Goal: Download file/media

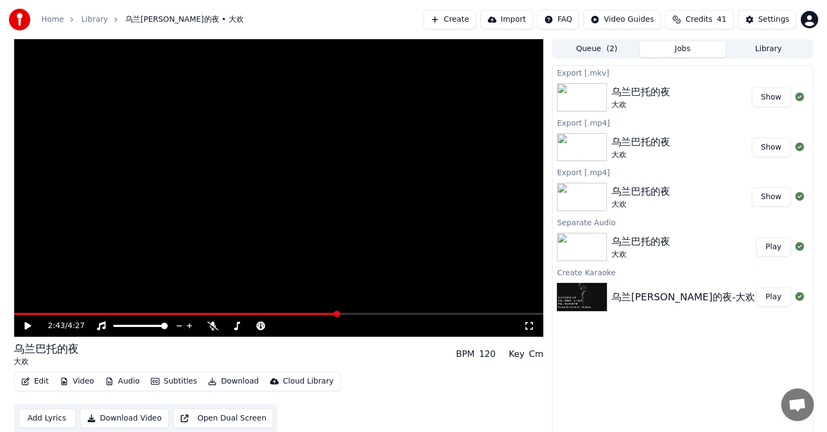
click at [771, 46] on button "Library" at bounding box center [768, 49] width 86 height 16
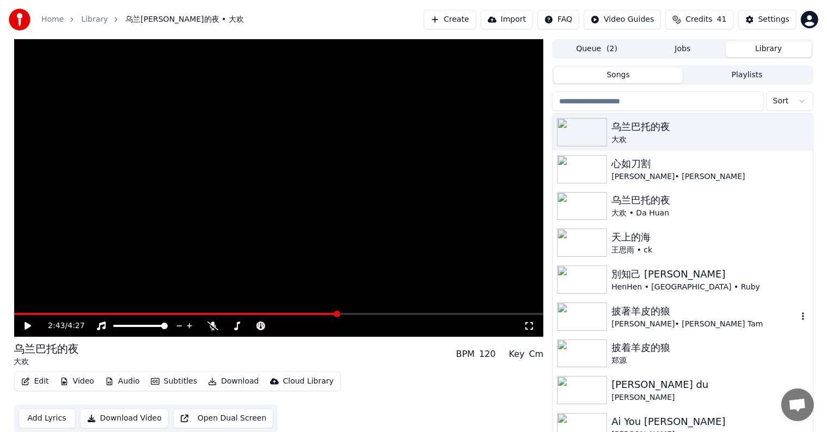
click at [583, 311] on img at bounding box center [582, 317] width 50 height 28
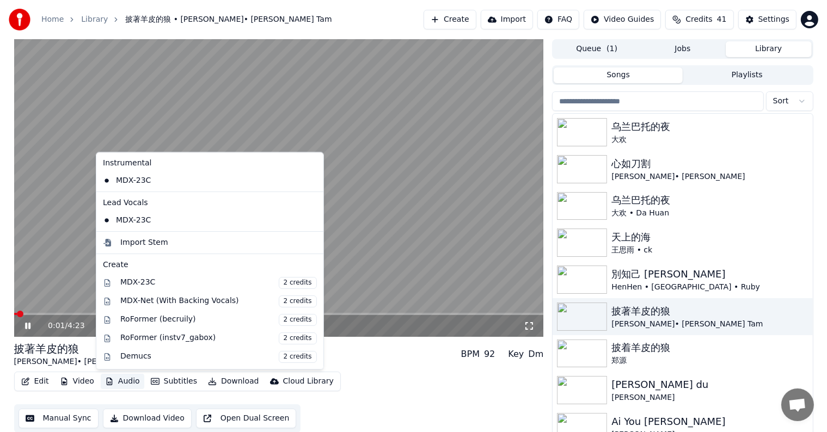
click at [110, 386] on button "Audio" at bounding box center [123, 381] width 44 height 15
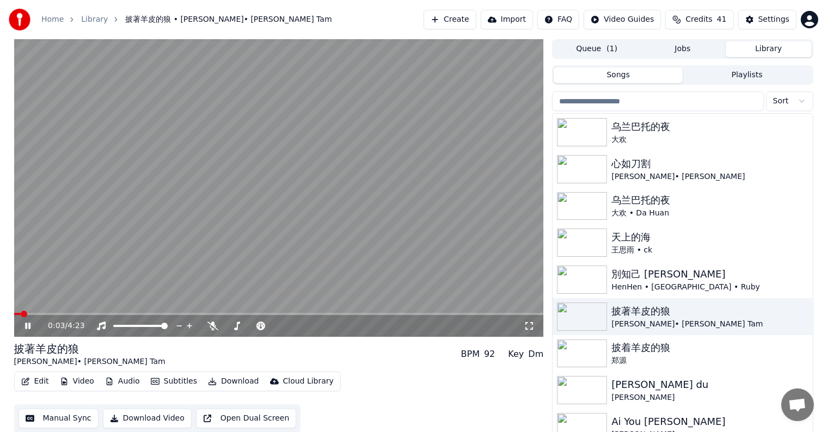
click at [370, 240] on video at bounding box center [279, 188] width 530 height 298
click at [323, 269] on video at bounding box center [279, 188] width 530 height 298
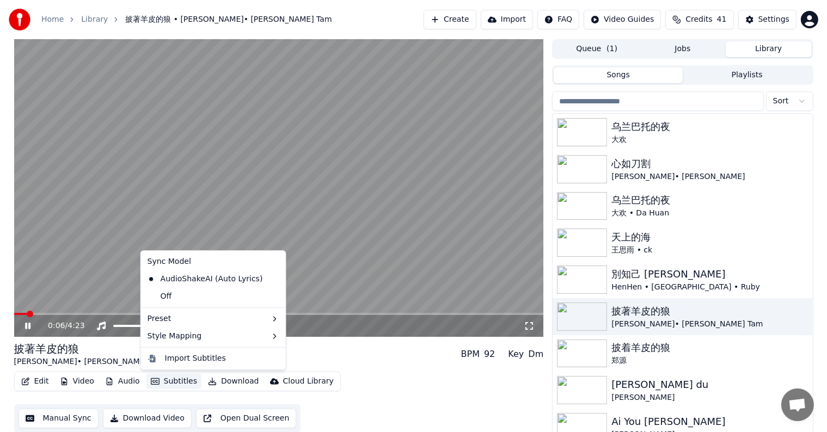
click at [169, 381] on button "Subtitles" at bounding box center [173, 381] width 55 height 15
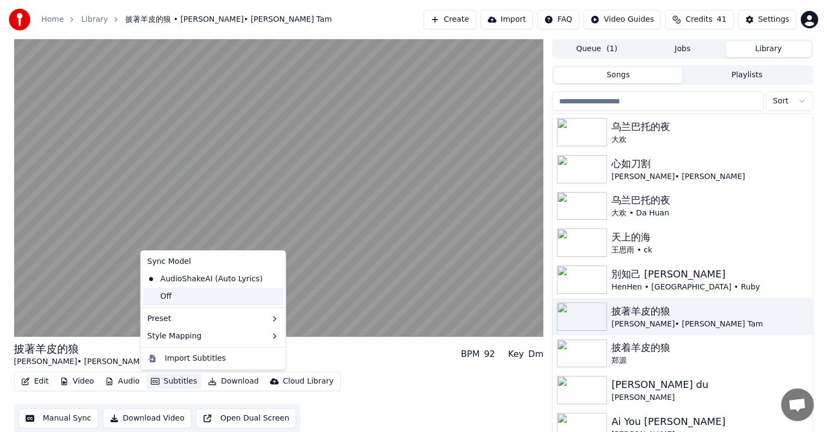
click at [148, 300] on div "Off" at bounding box center [213, 296] width 140 height 17
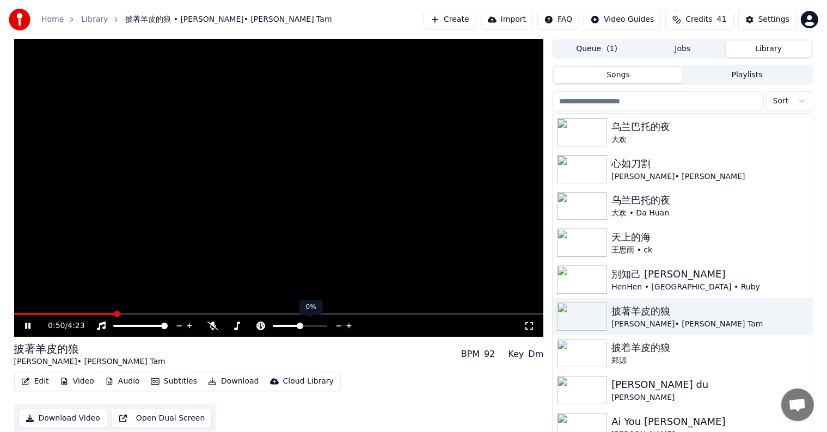
click at [337, 323] on icon at bounding box center [339, 326] width 10 height 11
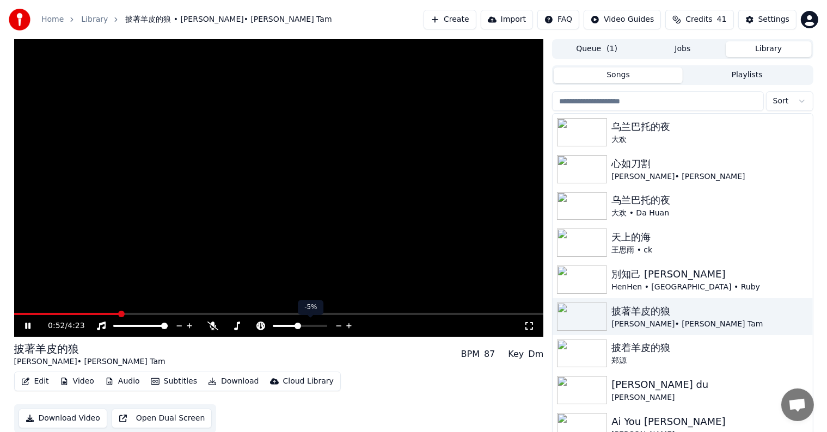
click at [337, 323] on icon at bounding box center [339, 326] width 10 height 11
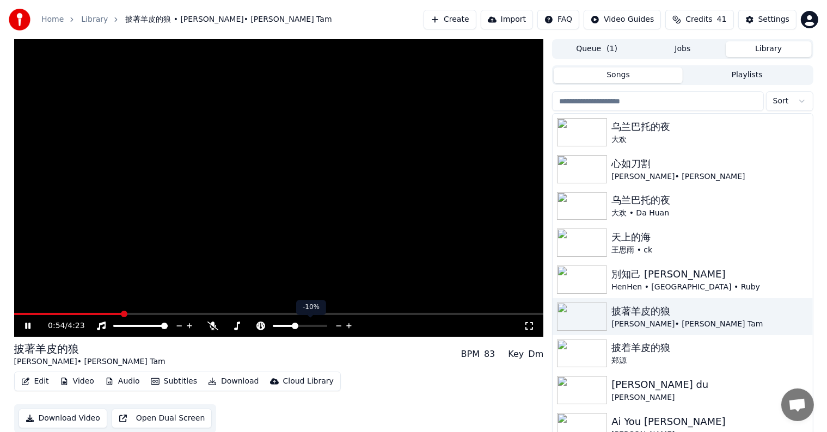
click at [337, 323] on icon at bounding box center [339, 326] width 10 height 11
click at [346, 324] on icon at bounding box center [349, 326] width 10 height 11
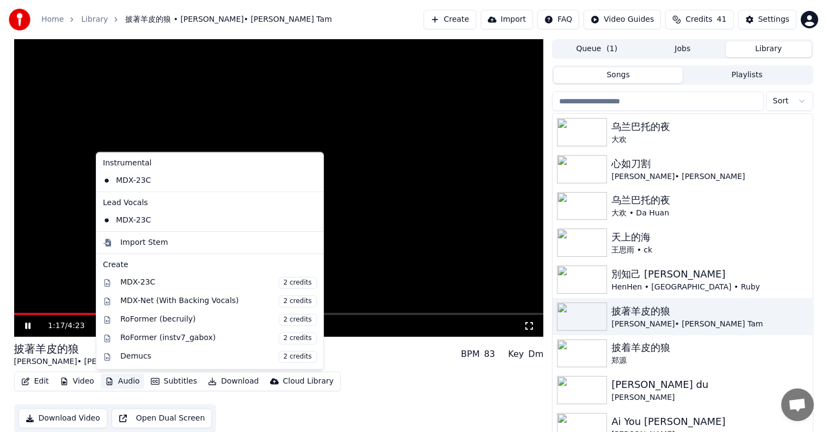
click at [116, 381] on button "Audio" at bounding box center [123, 381] width 44 height 15
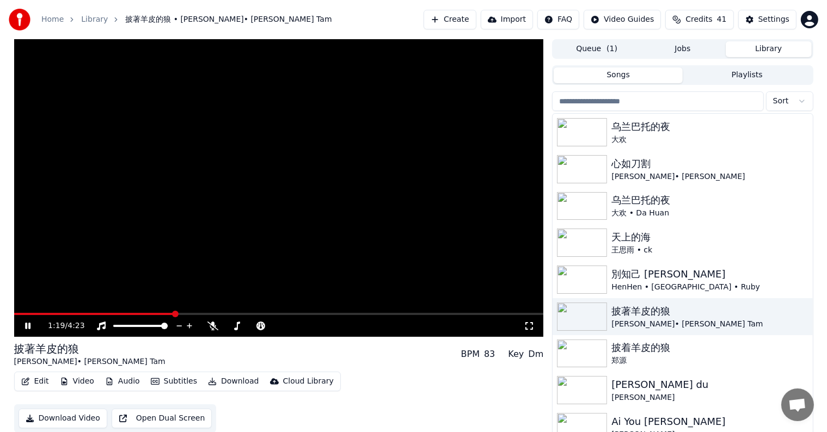
click at [360, 221] on video at bounding box center [279, 188] width 530 height 298
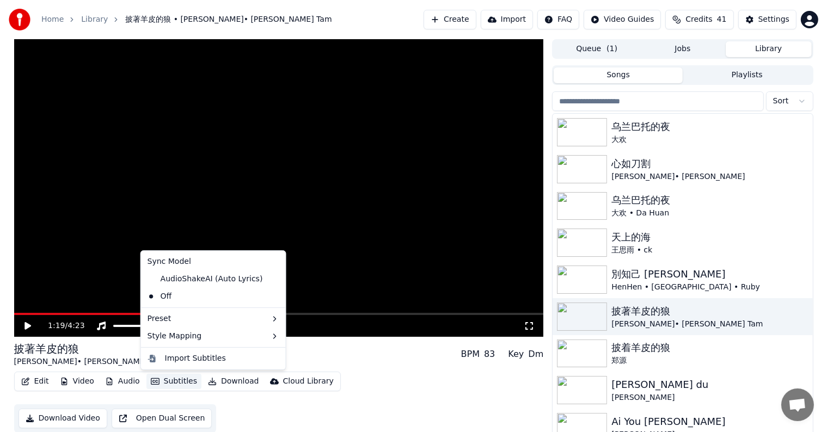
click at [176, 379] on button "Subtitles" at bounding box center [173, 381] width 55 height 15
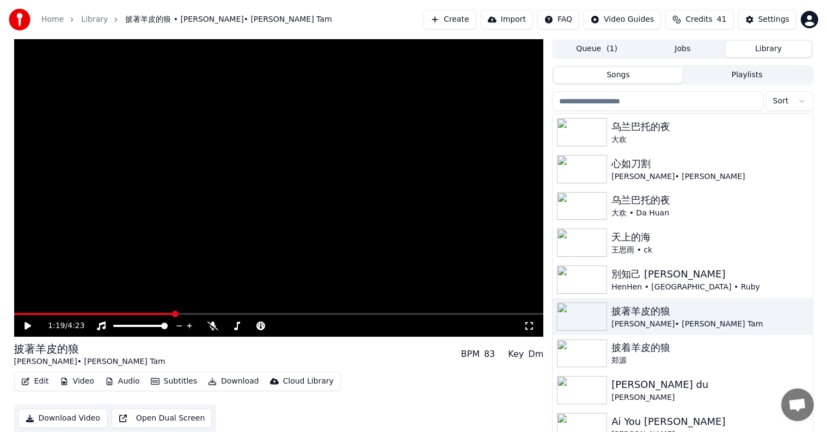
click at [344, 246] on video at bounding box center [279, 188] width 530 height 298
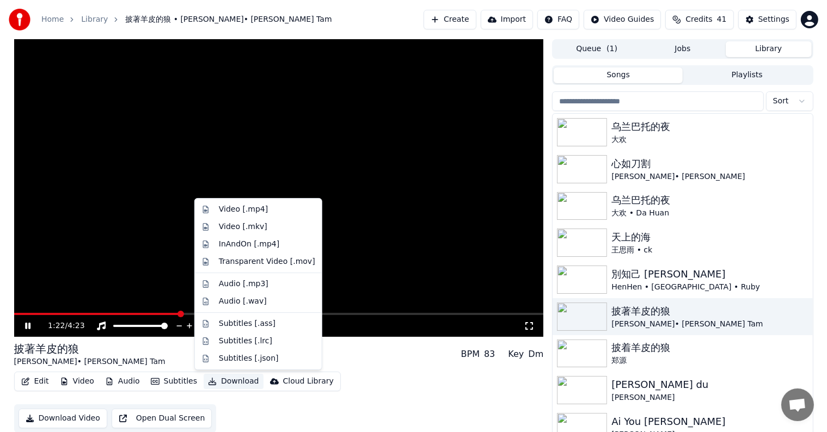
click at [223, 378] on button "Download" at bounding box center [234, 381] width 60 height 15
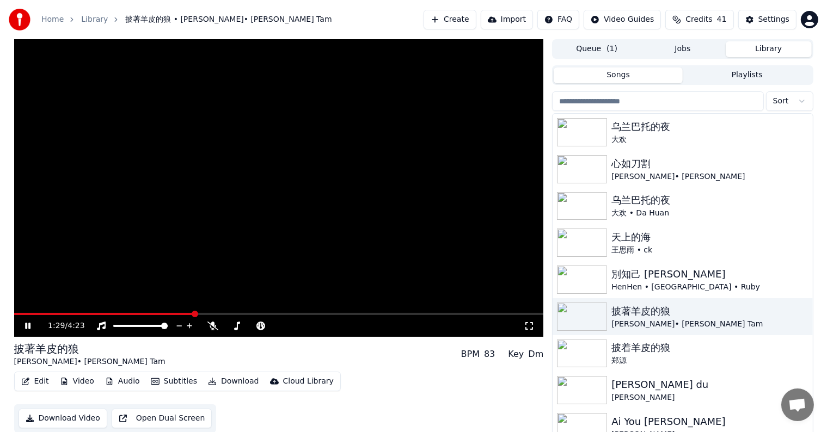
click at [24, 323] on icon at bounding box center [36, 326] width 26 height 9
click at [27, 327] on icon at bounding box center [27, 326] width 7 height 8
click at [30, 325] on icon at bounding box center [36, 326] width 26 height 9
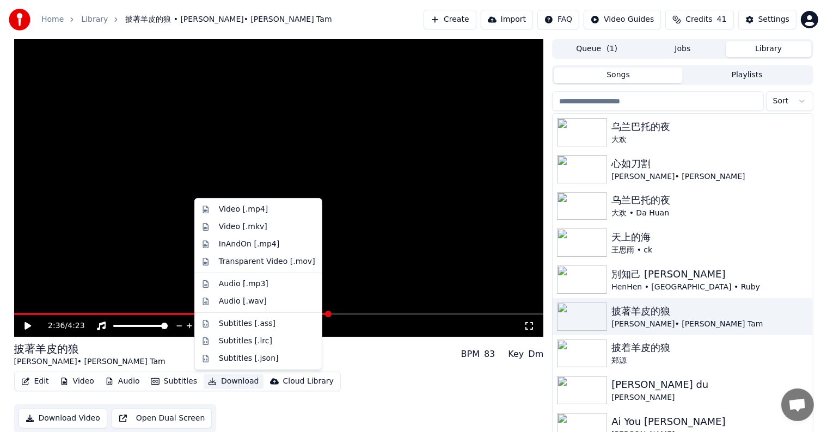
click at [218, 381] on button "Download" at bounding box center [234, 381] width 60 height 15
click at [240, 213] on div "Video [.mp4]" at bounding box center [243, 209] width 49 height 11
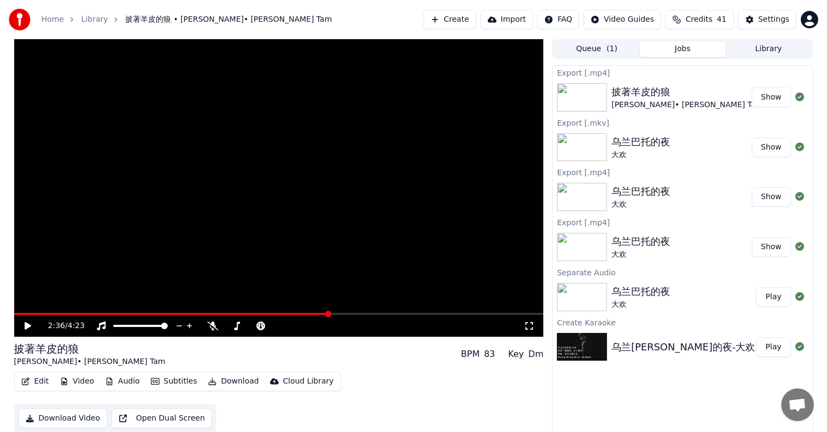
click at [775, 96] on button "Show" at bounding box center [771, 98] width 39 height 20
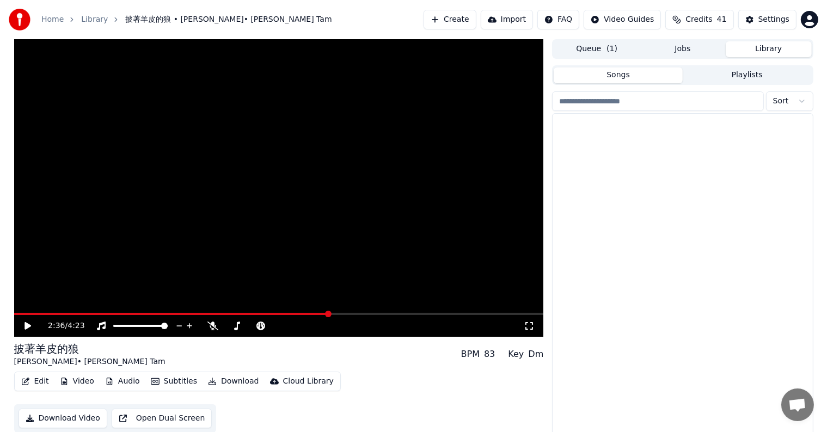
click at [768, 46] on button "Library" at bounding box center [768, 49] width 86 height 16
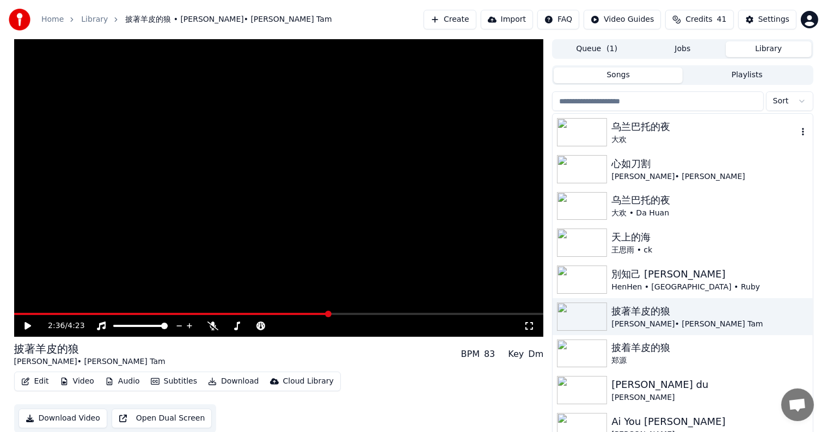
click at [648, 125] on div "乌兰巴托的夜" at bounding box center [704, 126] width 186 height 15
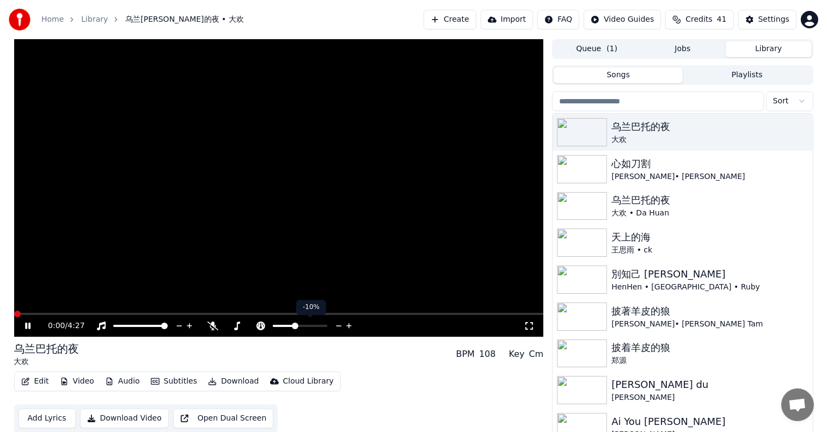
click at [347, 324] on icon at bounding box center [349, 326] width 10 height 11
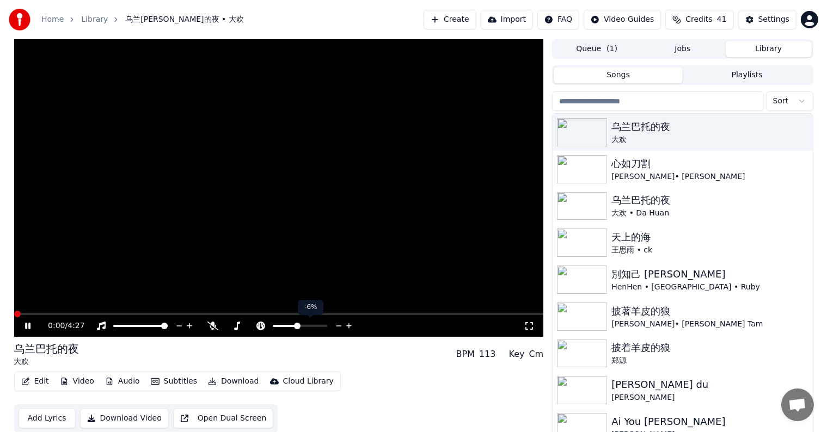
click at [347, 324] on icon at bounding box center [349, 326] width 10 height 11
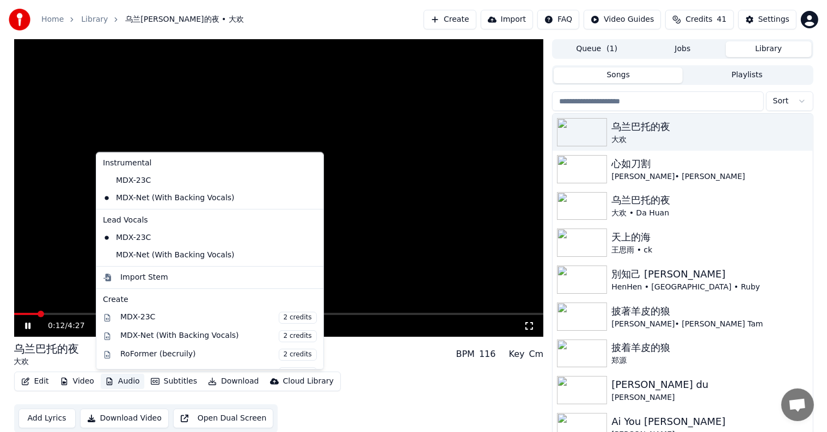
click at [119, 379] on button "Audio" at bounding box center [123, 381] width 44 height 15
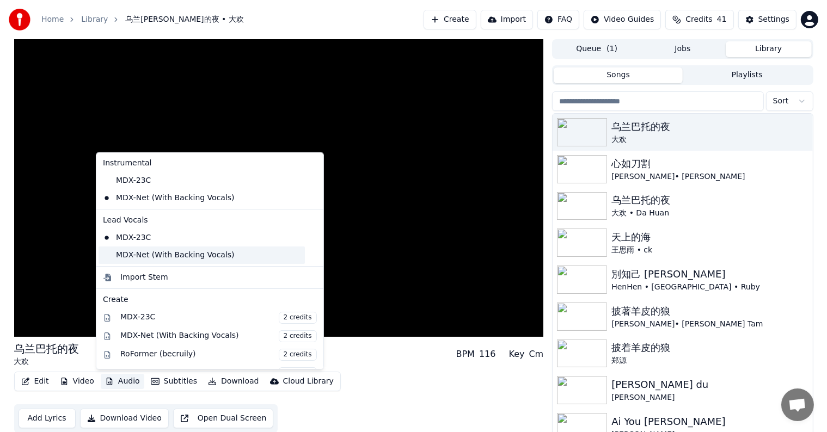
click at [103, 255] on div "MDX-Net (With Backing Vocals)" at bounding box center [201, 255] width 206 height 17
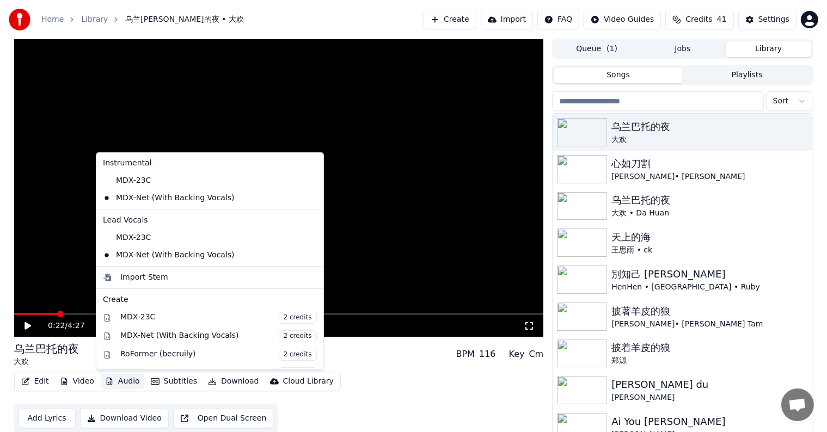
click at [123, 380] on button "Audio" at bounding box center [123, 381] width 44 height 15
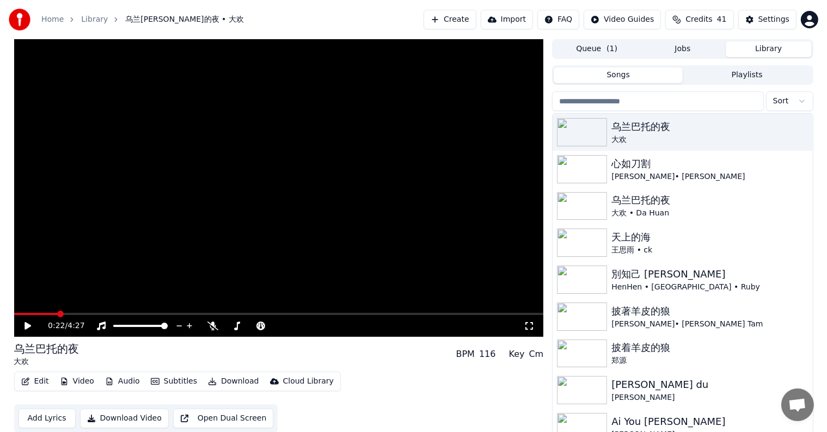
click at [24, 323] on icon at bounding box center [36, 326] width 26 height 9
click at [17, 313] on span at bounding box center [16, 314] width 4 height 2
click at [76, 315] on span at bounding box center [279, 314] width 530 height 2
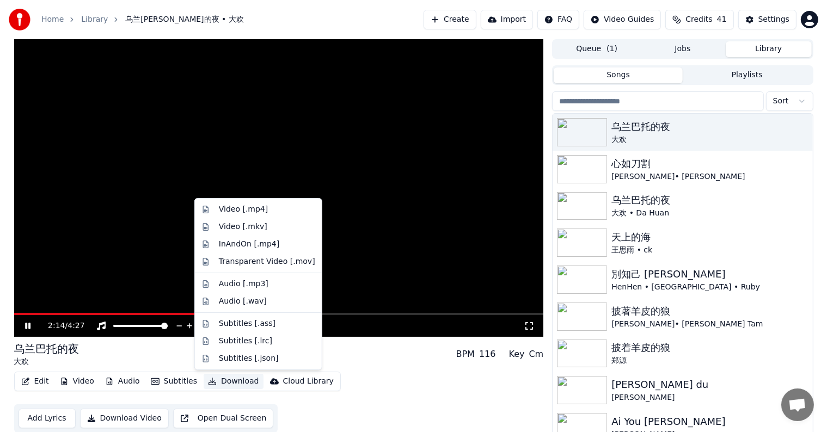
click at [216, 380] on button "Download" at bounding box center [234, 381] width 60 height 15
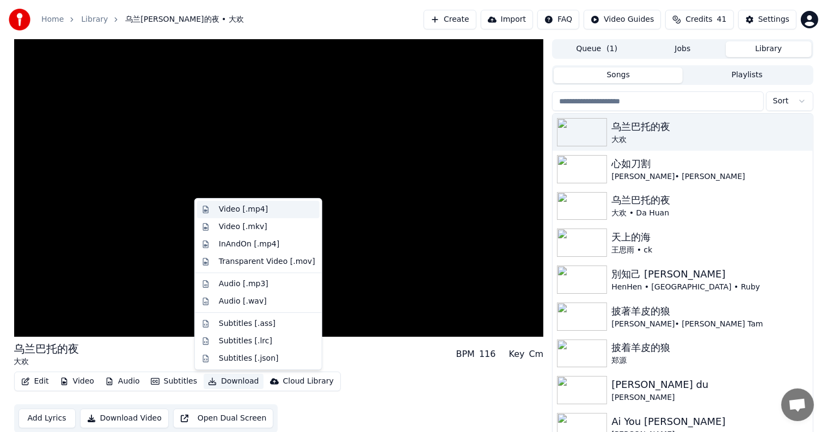
click at [251, 210] on div "Video [.mp4]" at bounding box center [243, 209] width 49 height 11
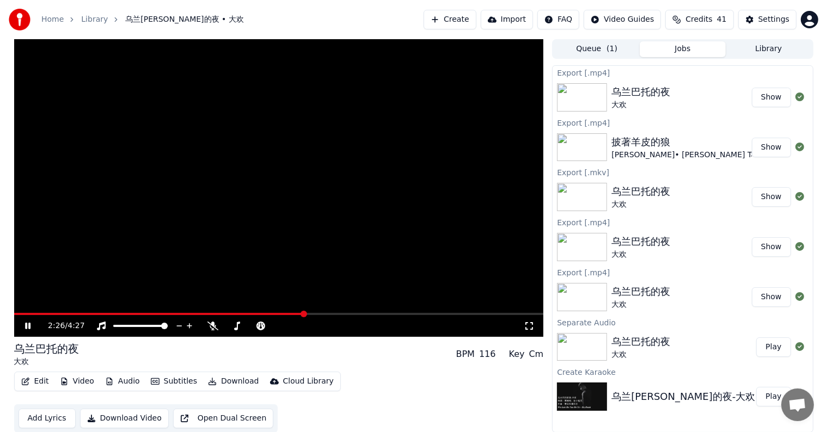
click at [28, 324] on icon at bounding box center [27, 326] width 5 height 7
click at [767, 95] on button "Show" at bounding box center [771, 98] width 39 height 20
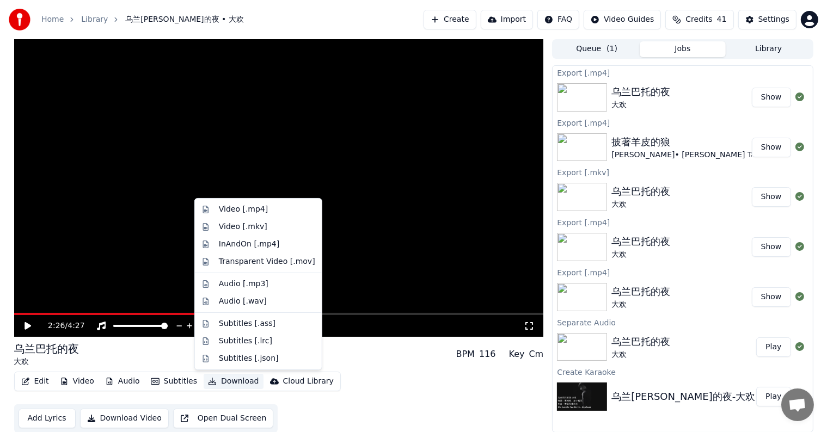
click at [217, 378] on button "Download" at bounding box center [234, 381] width 60 height 15
click at [239, 224] on div "Video [.mkv]" at bounding box center [243, 226] width 48 height 11
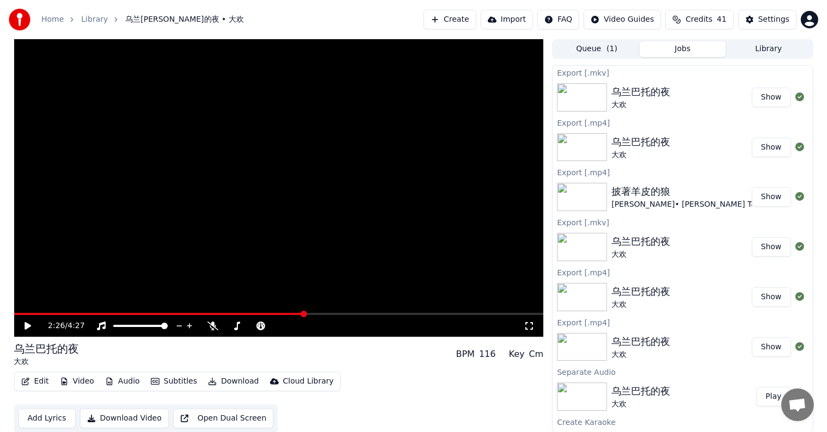
click at [756, 98] on button "Show" at bounding box center [771, 98] width 39 height 20
click at [760, 97] on button "Show" at bounding box center [771, 98] width 39 height 20
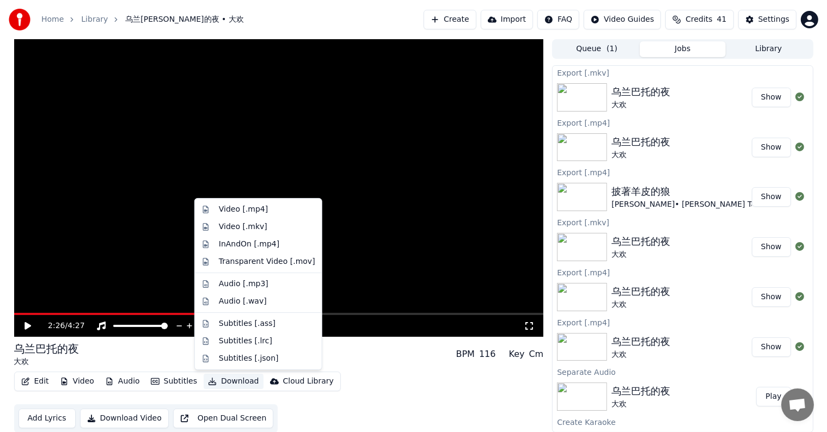
click at [218, 383] on button "Download" at bounding box center [234, 381] width 60 height 15
click at [255, 227] on div "Video [.mkv]" at bounding box center [243, 226] width 48 height 11
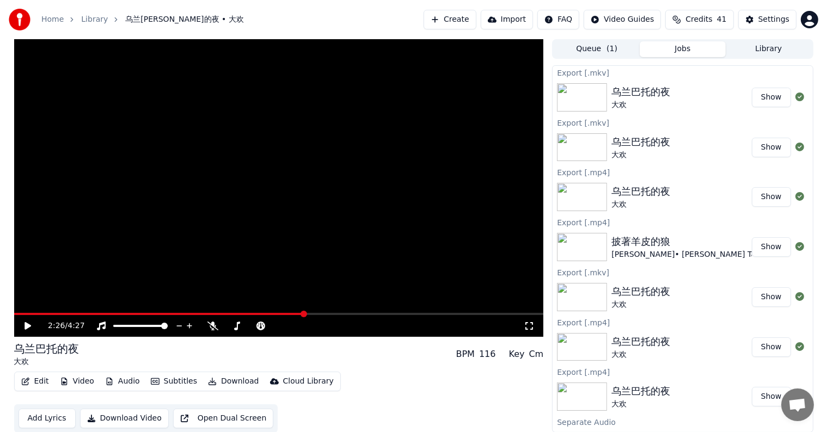
click at [766, 90] on button "Show" at bounding box center [771, 98] width 39 height 20
click at [763, 39] on div "Queue ( 1 ) Jobs Library" at bounding box center [682, 49] width 261 height 20
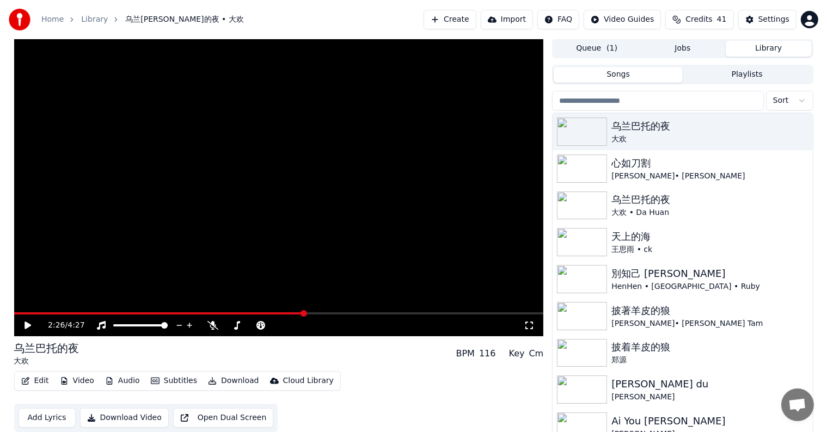
click at [766, 49] on button "Library" at bounding box center [768, 49] width 86 height 16
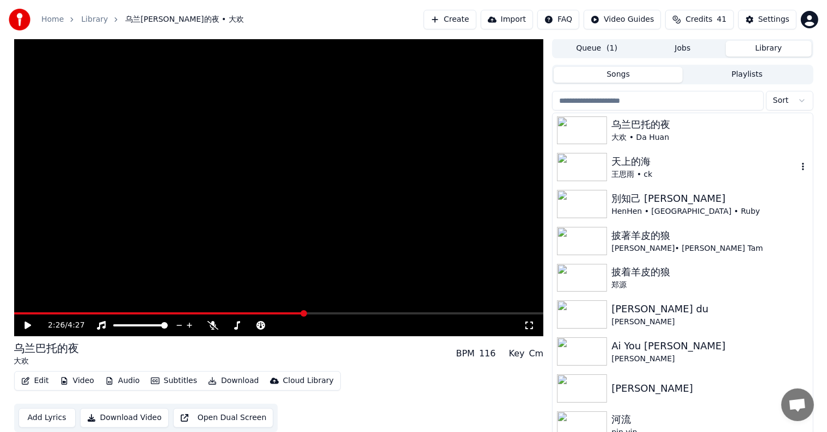
scroll to position [76, 0]
click at [579, 279] on img at bounding box center [582, 277] width 50 height 28
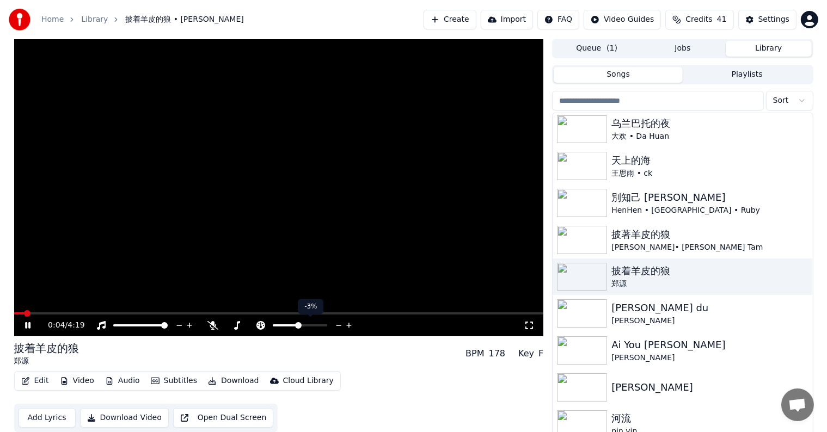
click at [336, 323] on icon at bounding box center [339, 325] width 10 height 11
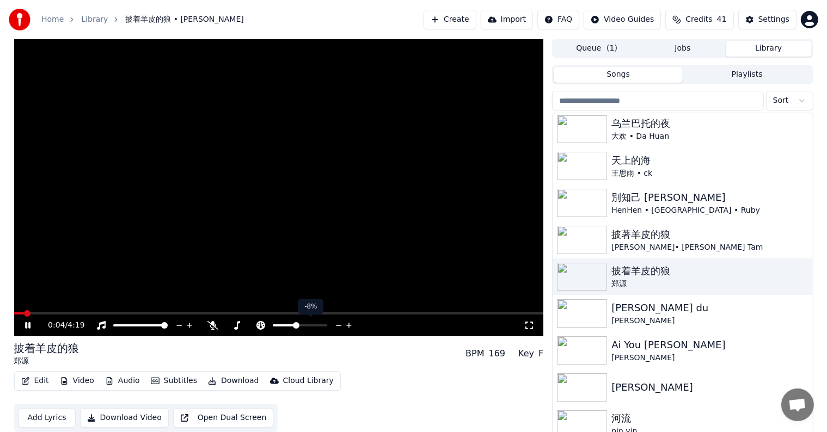
click at [336, 323] on icon at bounding box center [339, 325] width 10 height 11
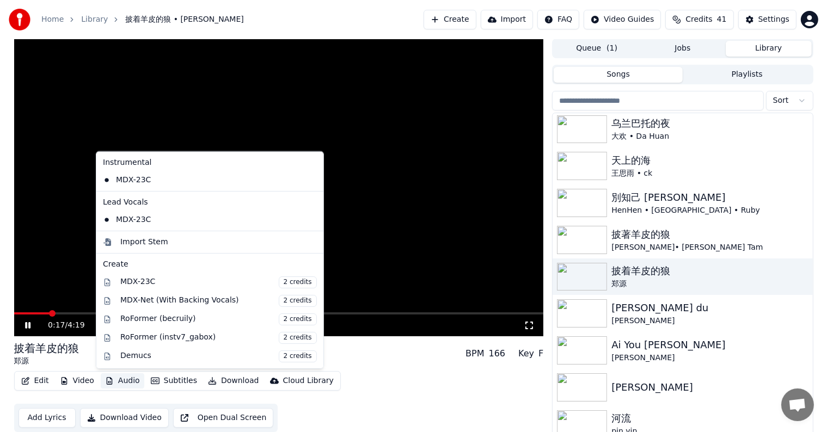
click at [126, 380] on button "Audio" at bounding box center [123, 380] width 44 height 15
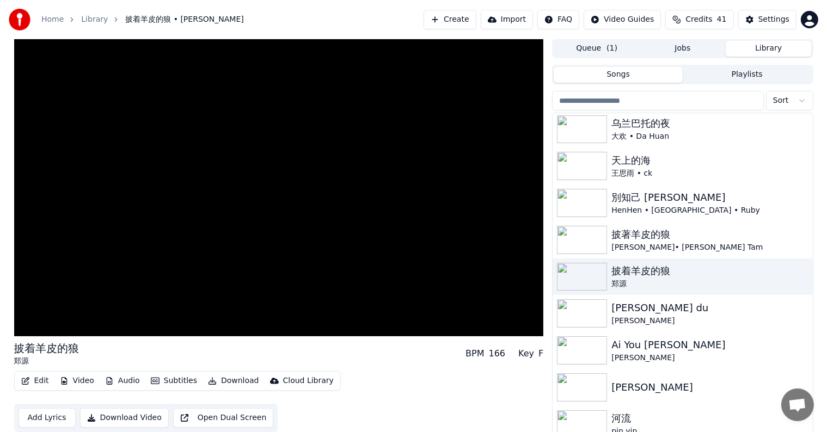
click at [356, 365] on div "披着羊皮的狼 [PERSON_NAME] BPM 166 Key F" at bounding box center [279, 354] width 530 height 26
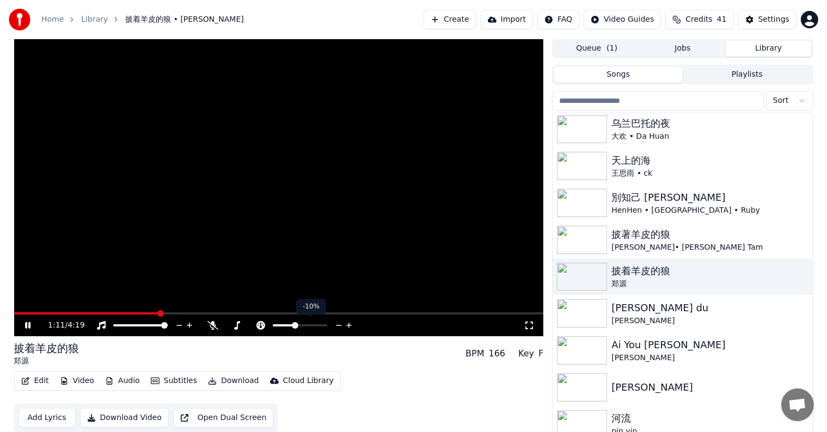
click at [347, 324] on icon at bounding box center [349, 325] width 10 height 11
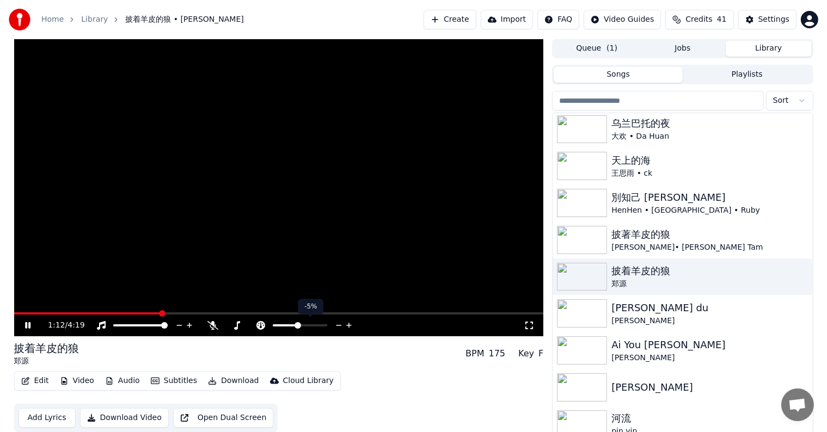
click at [347, 324] on icon at bounding box center [349, 325] width 10 height 11
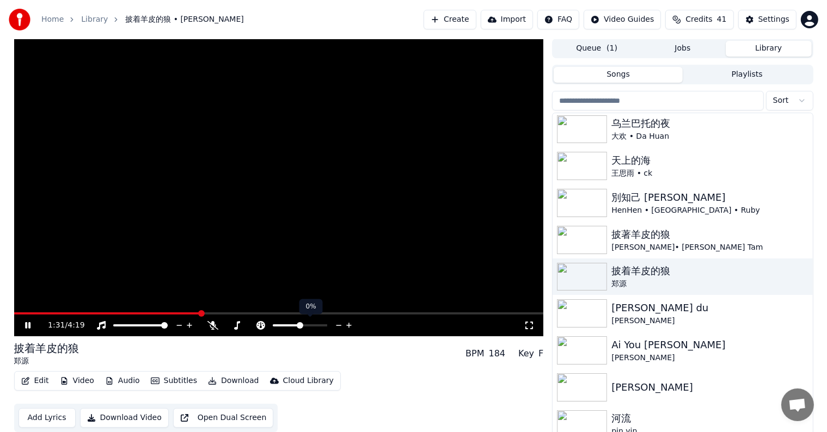
click at [336, 324] on icon at bounding box center [339, 325] width 10 height 11
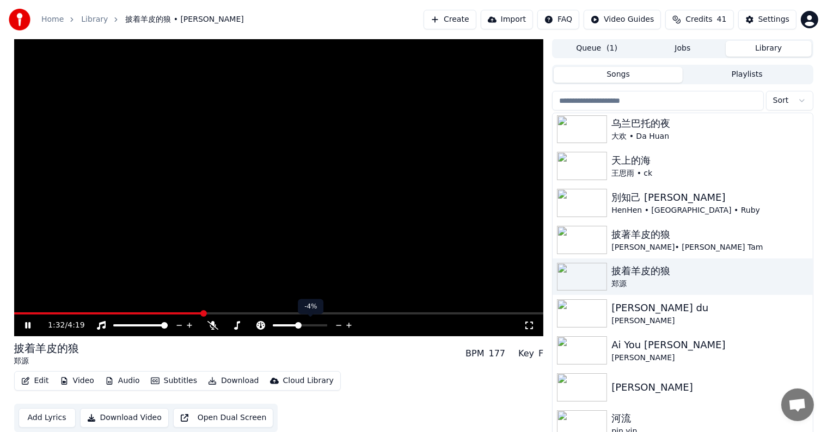
click at [336, 324] on icon at bounding box center [339, 325] width 10 height 11
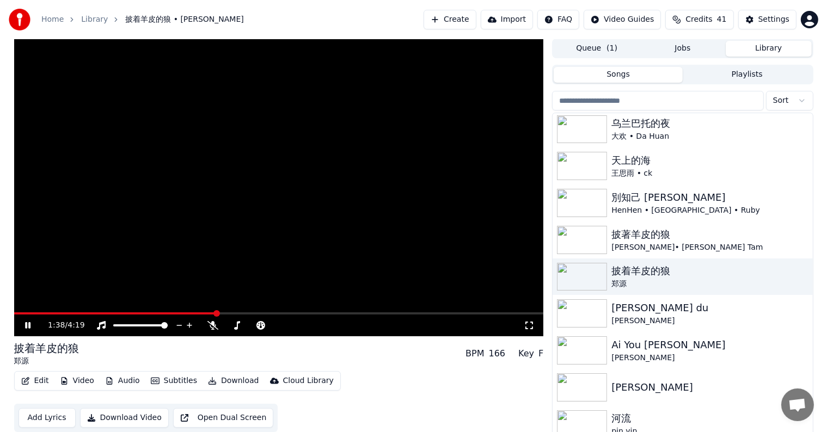
click at [28, 322] on icon at bounding box center [27, 325] width 5 height 7
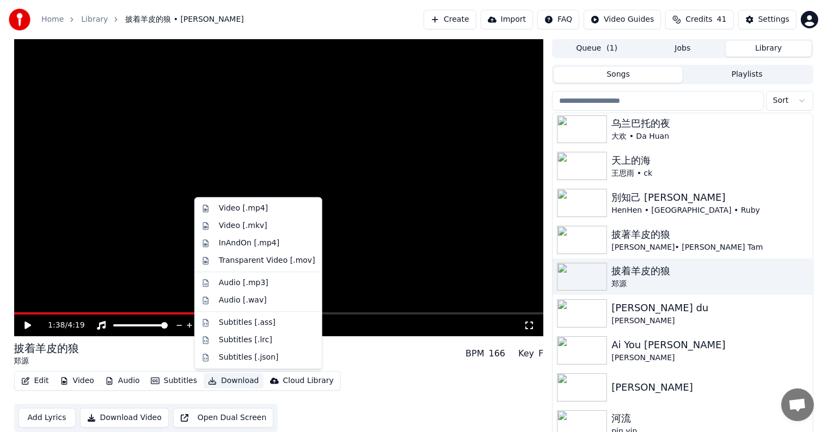
click at [227, 381] on button "Download" at bounding box center [234, 380] width 60 height 15
click at [246, 226] on div "Video [.mkv]" at bounding box center [243, 225] width 48 height 11
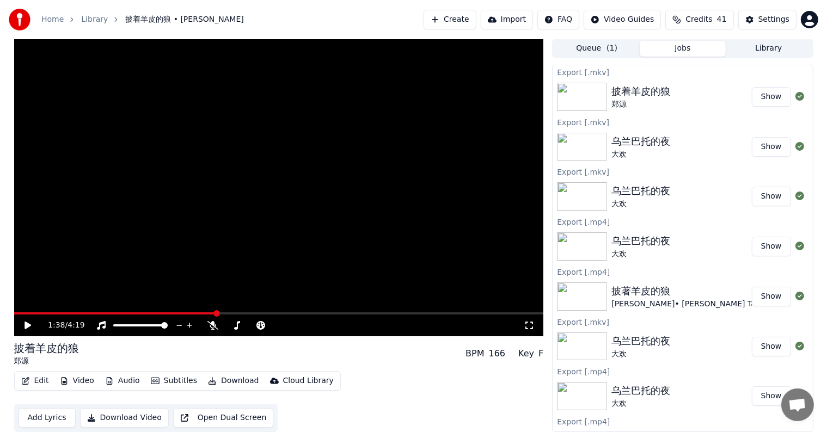
click at [762, 94] on button "Show" at bounding box center [771, 97] width 39 height 20
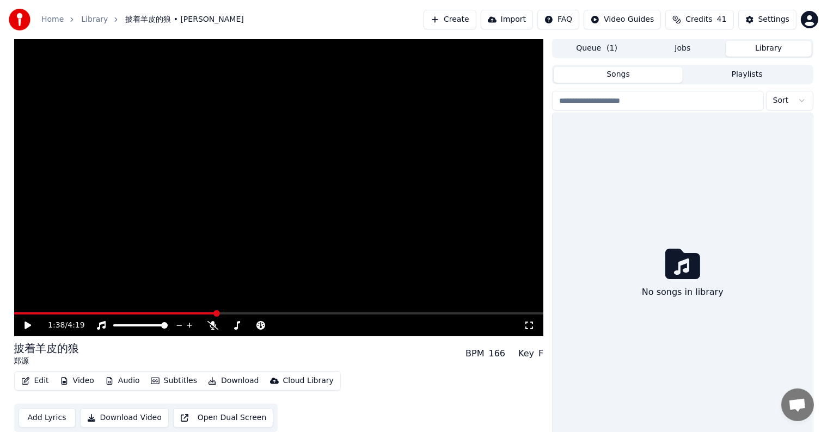
click at [765, 42] on button "Library" at bounding box center [768, 49] width 86 height 16
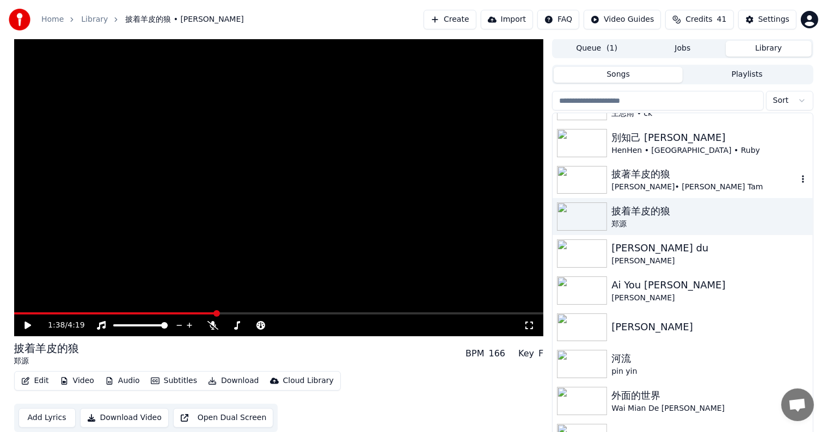
scroll to position [194, 0]
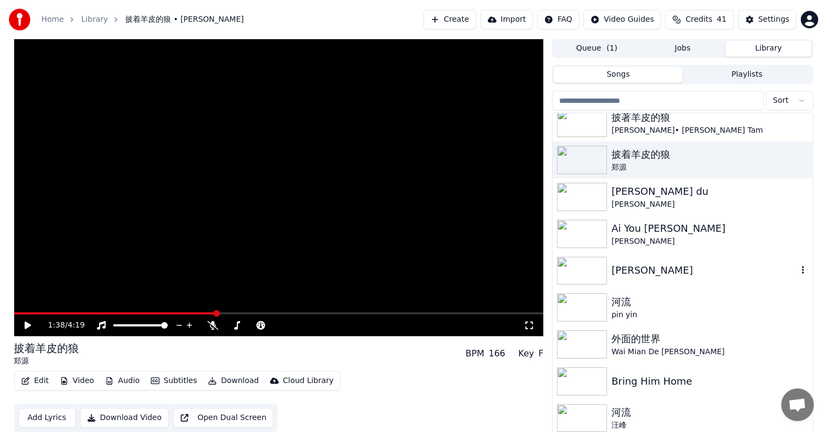
click at [593, 267] on img at bounding box center [582, 271] width 50 height 28
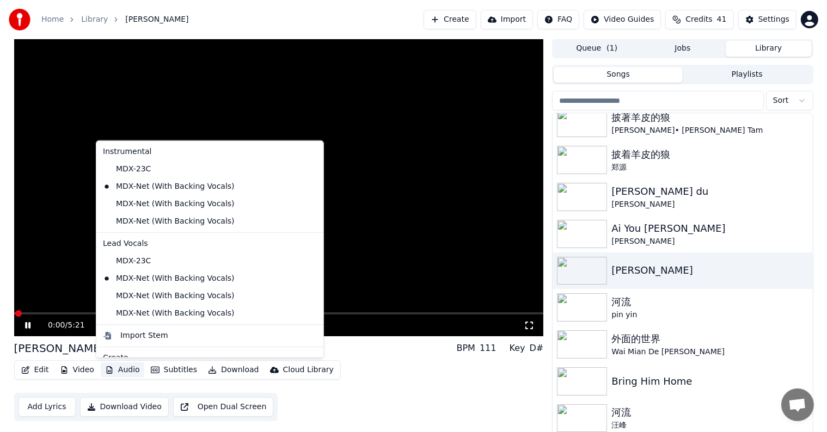
click at [122, 371] on button "Audio" at bounding box center [123, 369] width 44 height 15
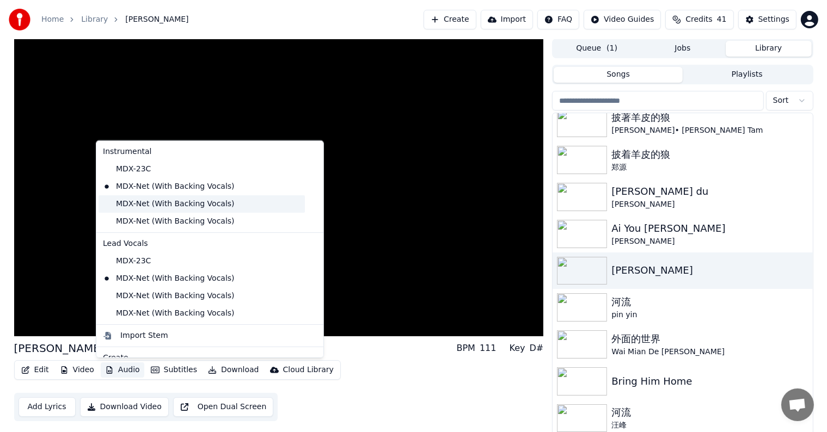
click at [109, 202] on div "MDX-Net (With Backing Vocals)" at bounding box center [201, 203] width 206 height 17
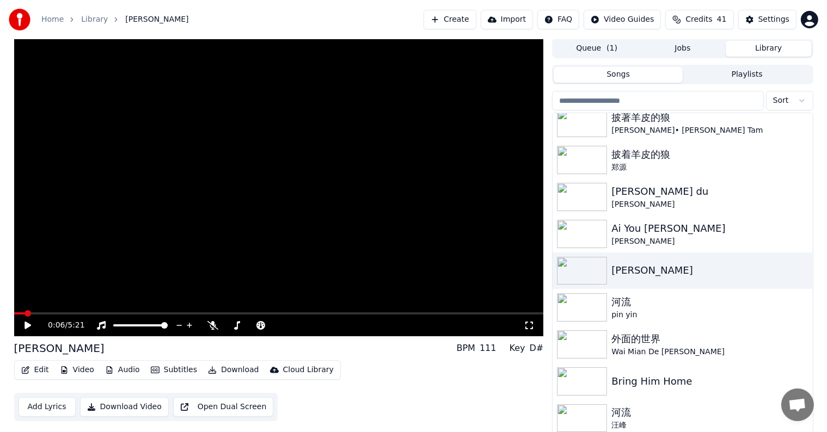
click at [124, 370] on button "Audio" at bounding box center [123, 369] width 44 height 15
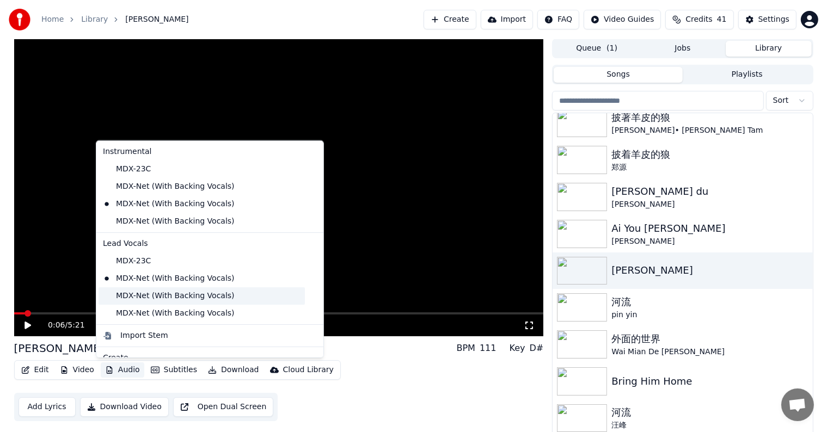
click at [109, 293] on div "MDX-Net (With Backing Vocals)" at bounding box center [201, 295] width 206 height 17
click at [122, 368] on button "Audio" at bounding box center [123, 369] width 44 height 15
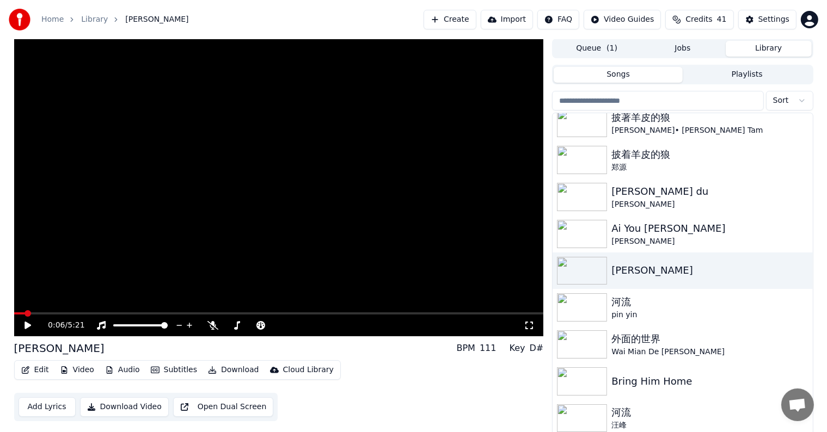
click at [24, 328] on icon at bounding box center [27, 326] width 7 height 8
click at [451, 311] on video at bounding box center [279, 188] width 530 height 298
click at [455, 313] on span at bounding box center [279, 313] width 530 height 2
click at [26, 326] on icon at bounding box center [27, 326] width 7 height 8
click at [26, 324] on icon at bounding box center [27, 325] width 5 height 7
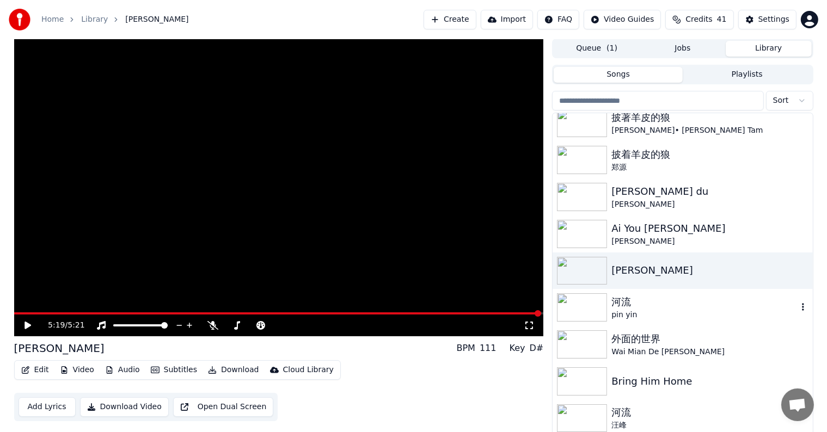
click at [587, 304] on img at bounding box center [582, 307] width 50 height 28
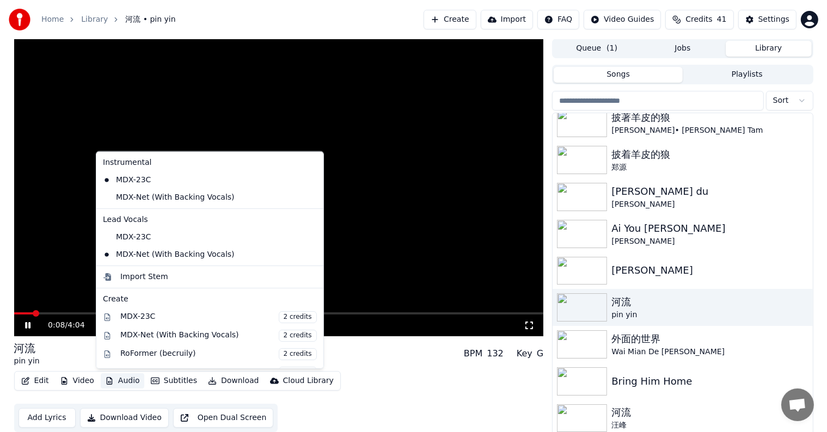
click at [110, 383] on icon "button" at bounding box center [109, 381] width 9 height 8
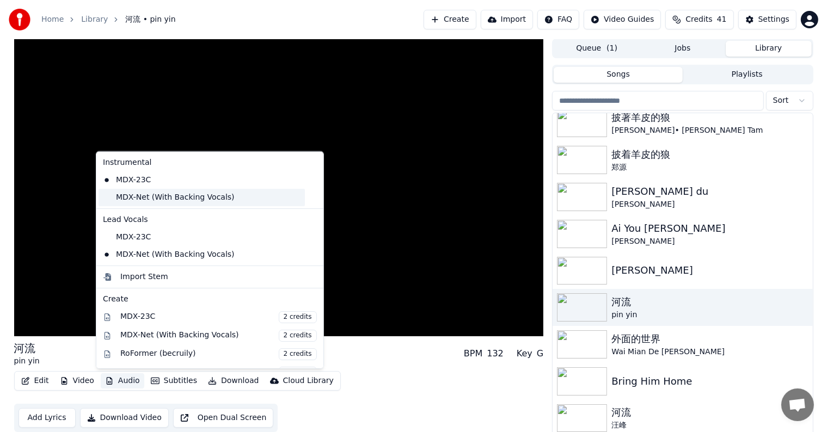
click at [119, 195] on div "MDX-Net (With Backing Vocals)" at bounding box center [201, 197] width 206 height 17
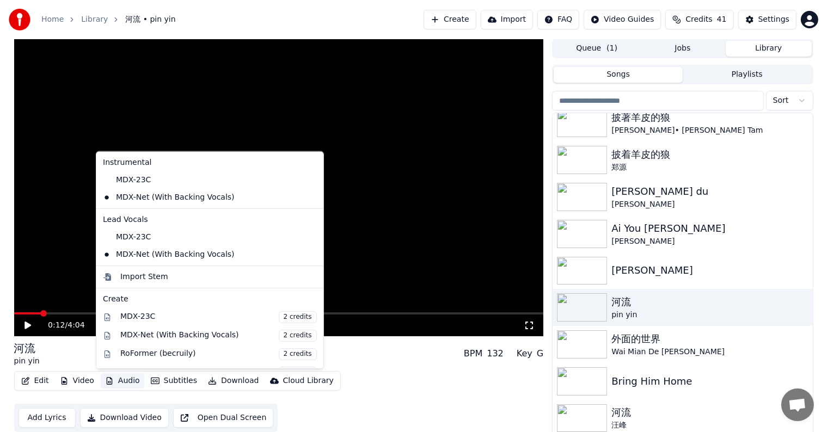
click at [124, 380] on button "Audio" at bounding box center [123, 380] width 44 height 15
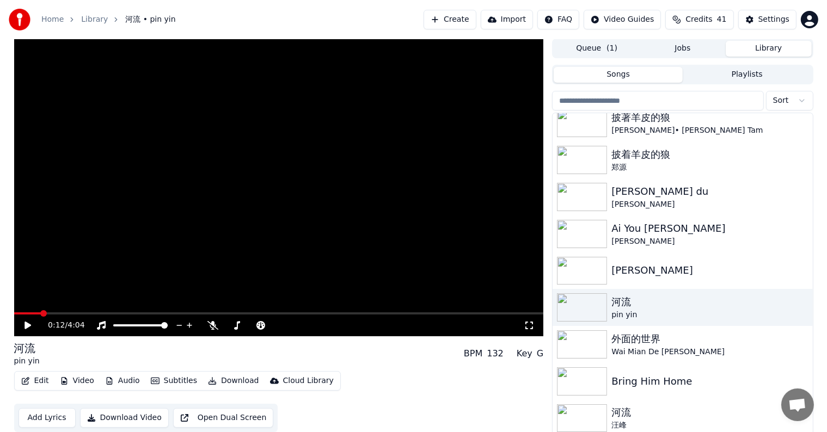
click at [26, 326] on icon at bounding box center [27, 326] width 7 height 8
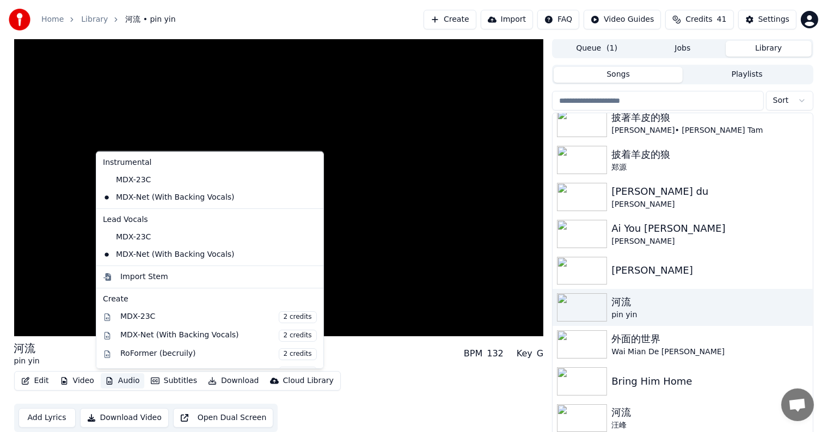
click at [118, 381] on button "Audio" at bounding box center [123, 380] width 44 height 15
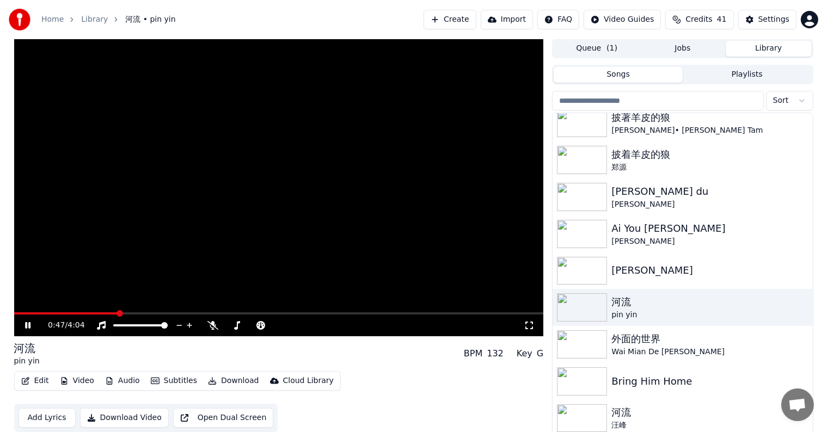
click at [347, 139] on video at bounding box center [279, 188] width 530 height 298
click at [347, 324] on icon at bounding box center [349, 325] width 10 height 11
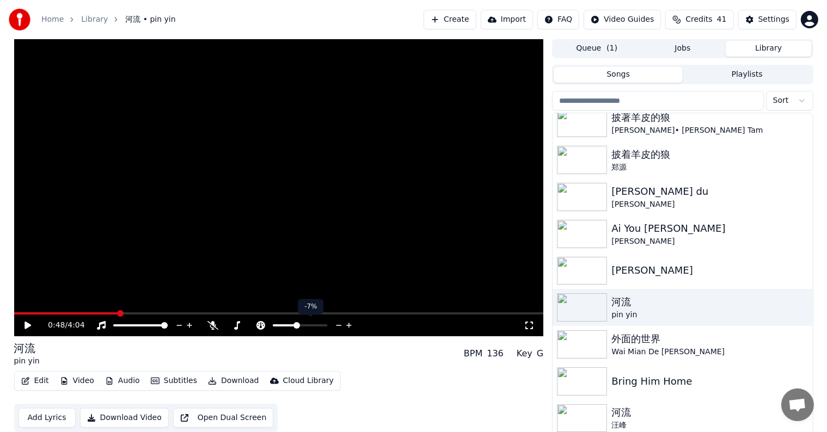
click at [347, 324] on icon at bounding box center [349, 325] width 10 height 11
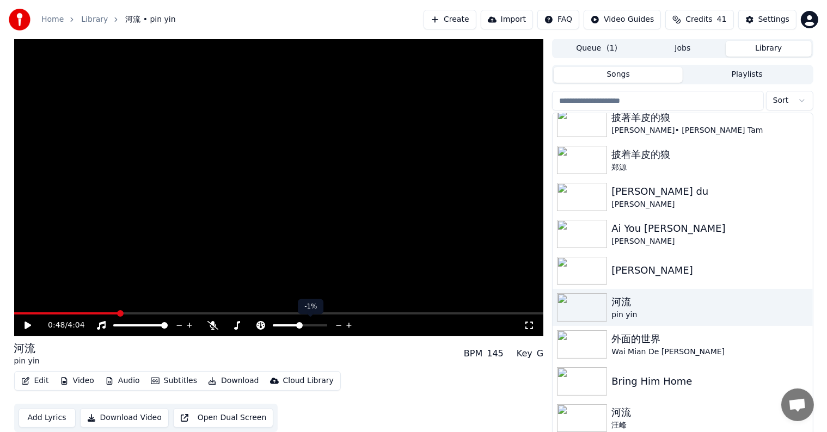
click at [347, 324] on icon at bounding box center [349, 325] width 10 height 11
click at [28, 324] on icon at bounding box center [27, 326] width 7 height 8
click at [49, 312] on span at bounding box center [31, 313] width 35 height 2
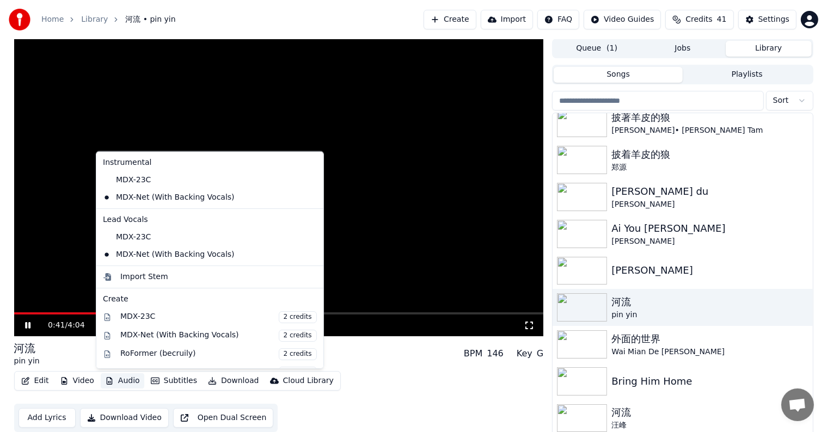
click at [118, 378] on button "Audio" at bounding box center [123, 380] width 44 height 15
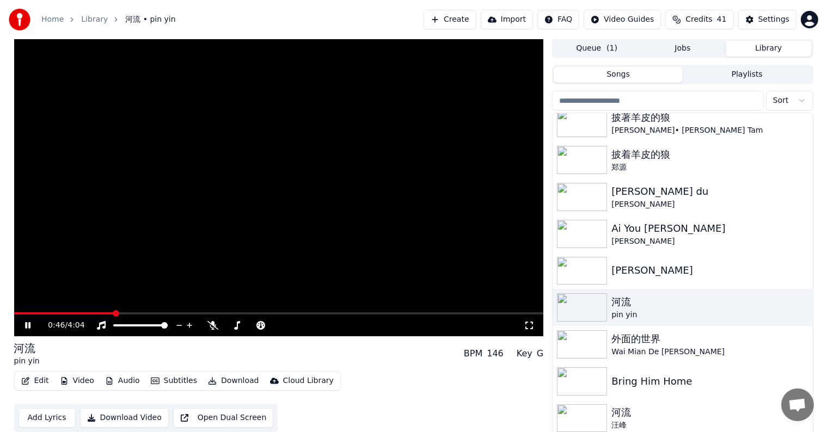
click at [401, 262] on video at bounding box center [279, 188] width 530 height 298
click at [26, 323] on icon at bounding box center [27, 326] width 7 height 8
click at [367, 312] on span at bounding box center [279, 313] width 530 height 2
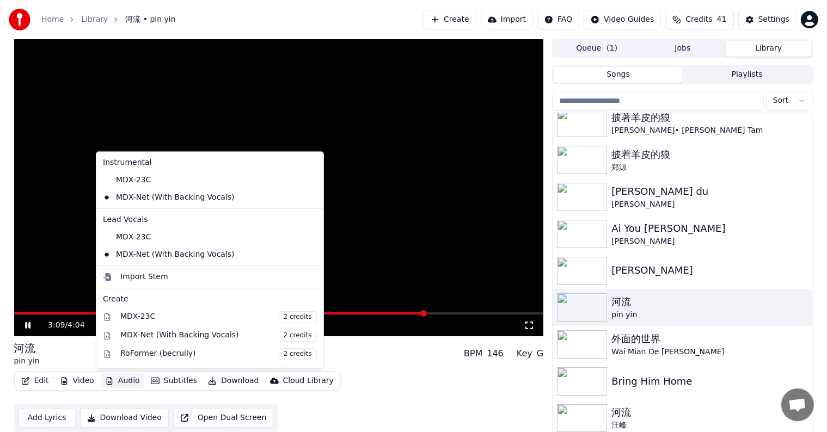
click at [124, 380] on button "Audio" at bounding box center [123, 380] width 44 height 15
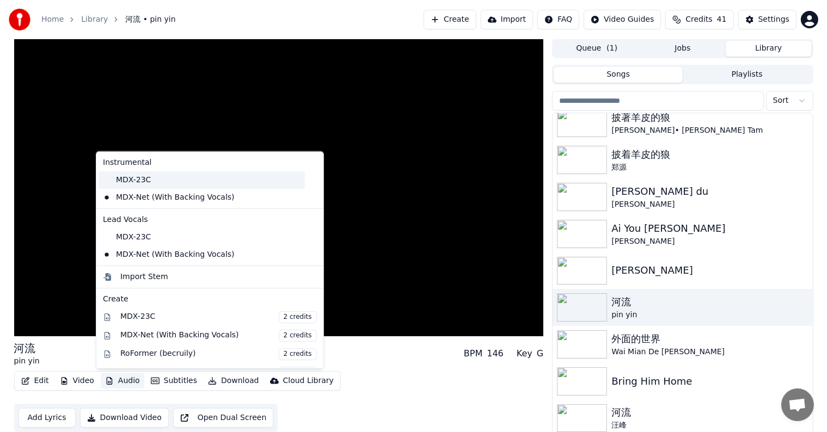
click at [111, 176] on div "MDX-23C" at bounding box center [201, 179] width 206 height 17
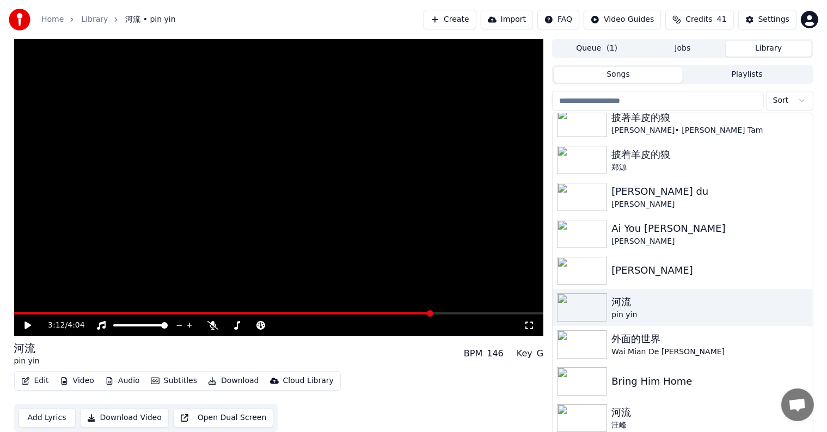
click at [27, 328] on icon at bounding box center [36, 325] width 26 height 9
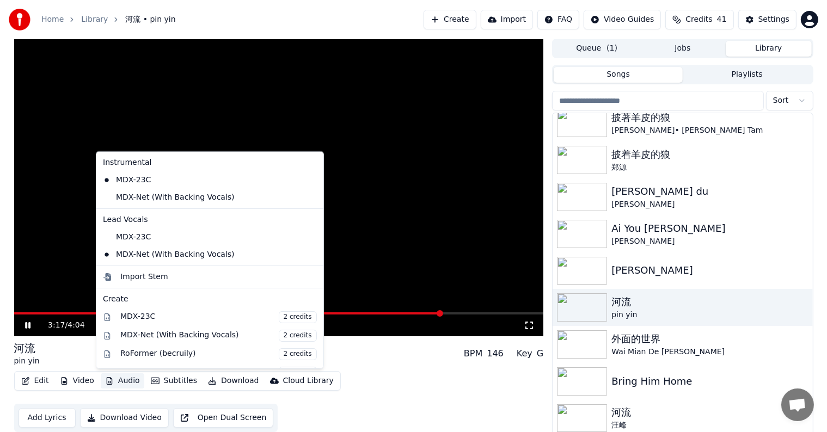
click at [119, 381] on button "Audio" at bounding box center [123, 380] width 44 height 15
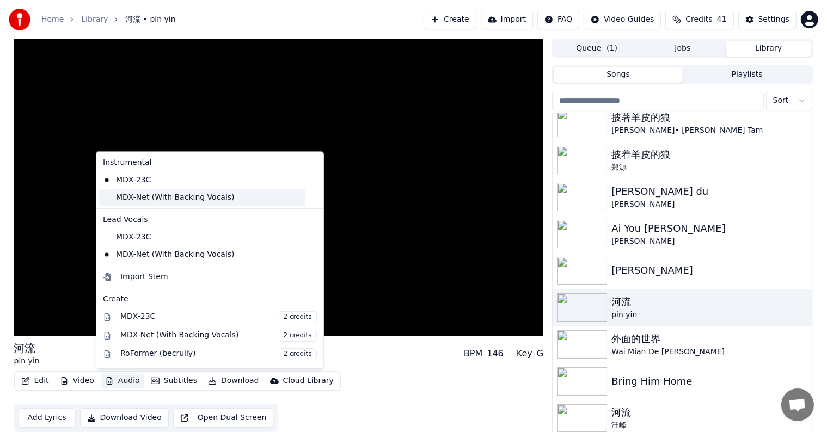
click at [108, 195] on div "MDX-Net (With Backing Vocals)" at bounding box center [201, 197] width 206 height 17
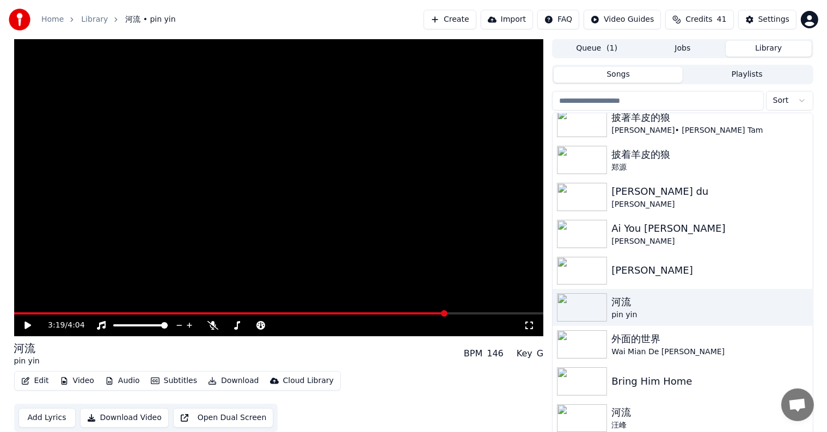
click at [26, 324] on icon at bounding box center [27, 326] width 7 height 8
click at [170, 217] on video at bounding box center [279, 188] width 530 height 298
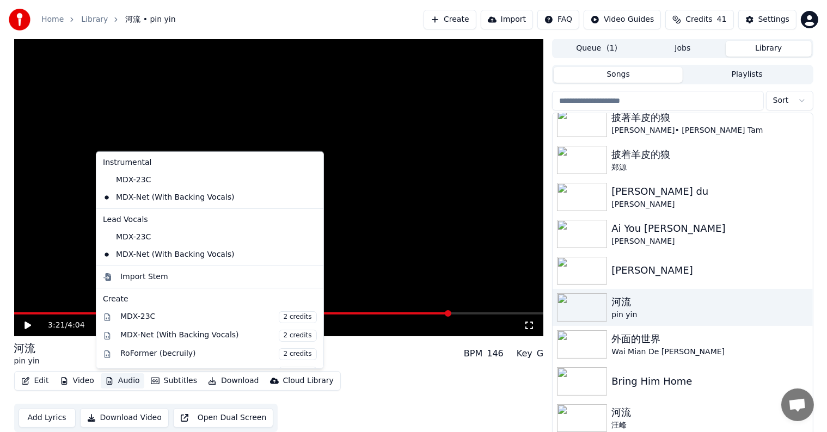
click at [120, 380] on button "Audio" at bounding box center [123, 380] width 44 height 15
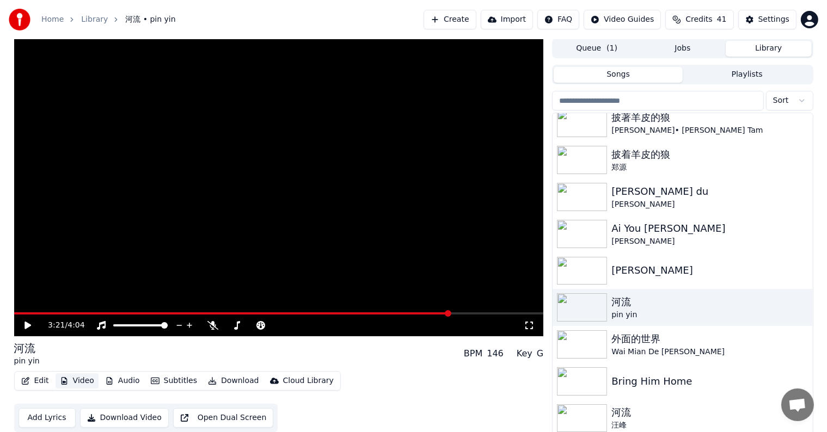
click at [78, 382] on button "Video" at bounding box center [77, 380] width 43 height 15
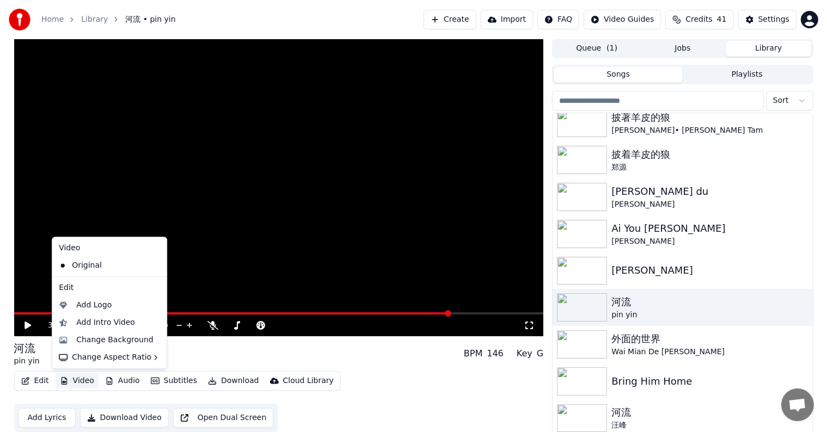
click at [78, 382] on button "Video" at bounding box center [77, 380] width 43 height 15
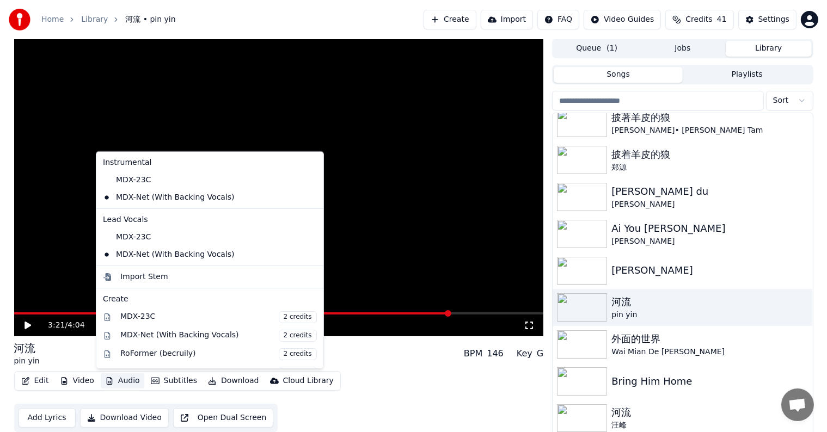
click at [116, 379] on button "Audio" at bounding box center [123, 380] width 44 height 15
click at [107, 237] on div "MDX-23C" at bounding box center [201, 237] width 206 height 17
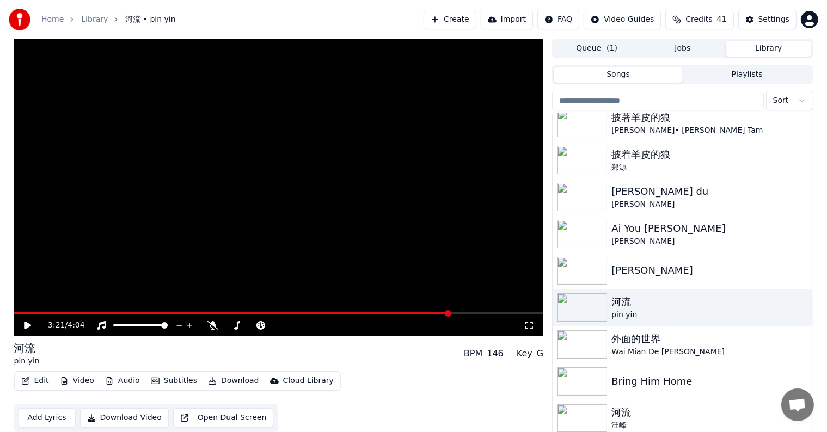
click at [28, 322] on icon at bounding box center [36, 325] width 26 height 9
click at [61, 313] on span at bounding box center [38, 313] width 48 height 2
click at [57, 312] on span at bounding box center [36, 313] width 44 height 2
click at [44, 311] on video at bounding box center [279, 188] width 530 height 298
click at [42, 313] on span at bounding box center [28, 313] width 28 height 2
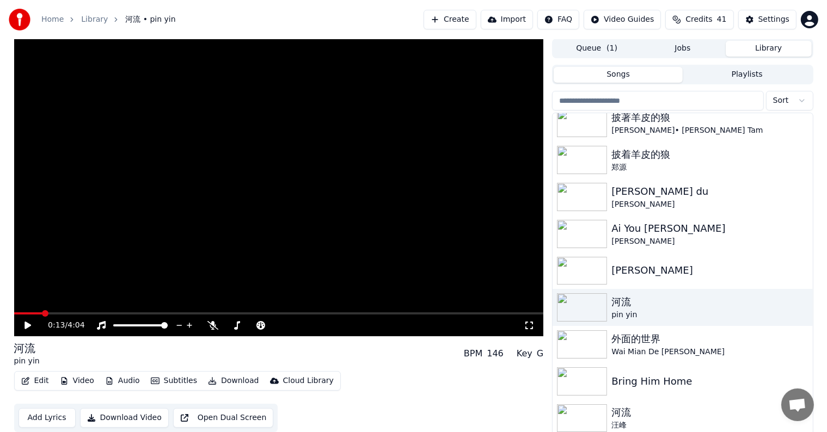
click at [23, 323] on icon at bounding box center [36, 325] width 26 height 9
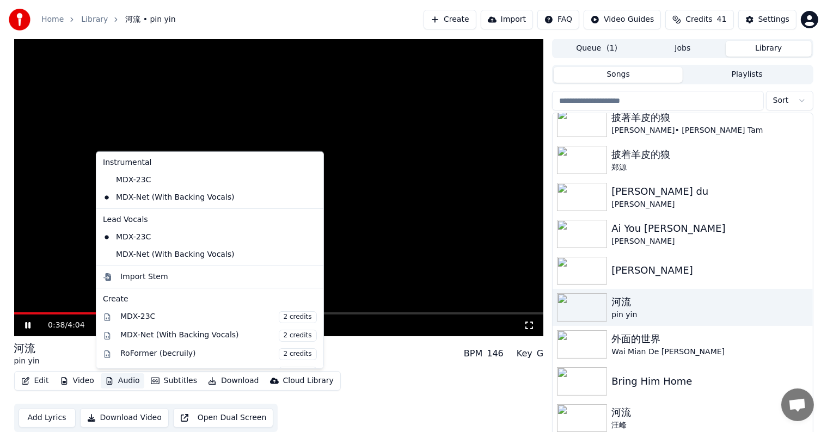
click at [123, 382] on button "Audio" at bounding box center [123, 380] width 44 height 15
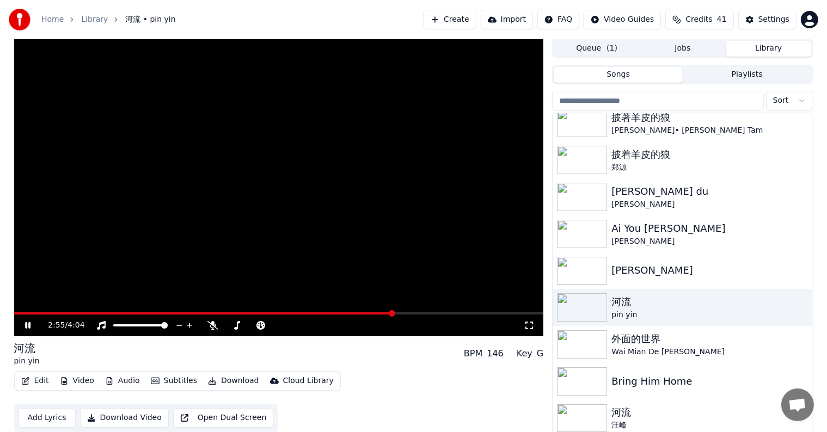
click at [392, 312] on span at bounding box center [279, 313] width 530 height 2
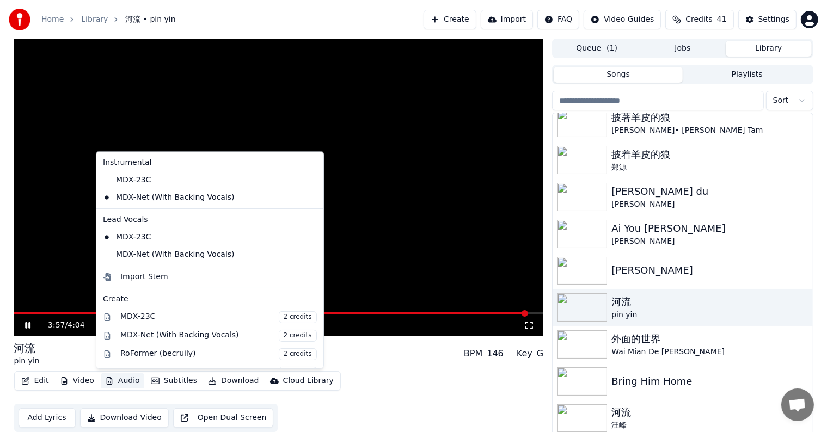
click at [114, 384] on button "Audio" at bounding box center [123, 380] width 44 height 15
click at [350, 207] on video at bounding box center [279, 188] width 530 height 298
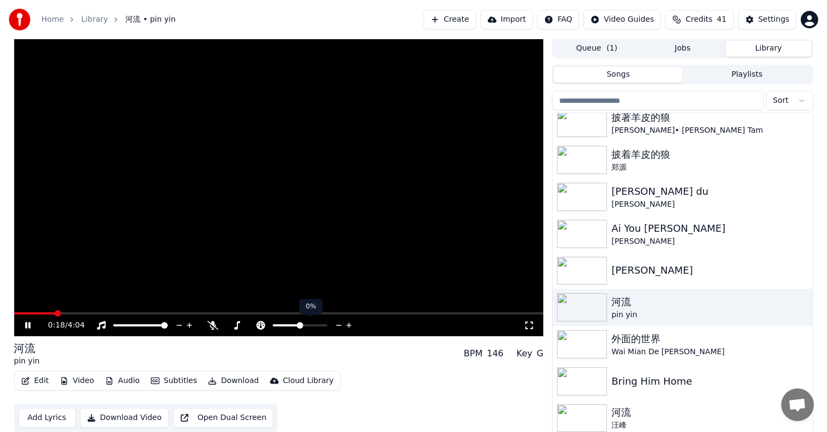
click at [339, 324] on icon at bounding box center [339, 325] width 10 height 11
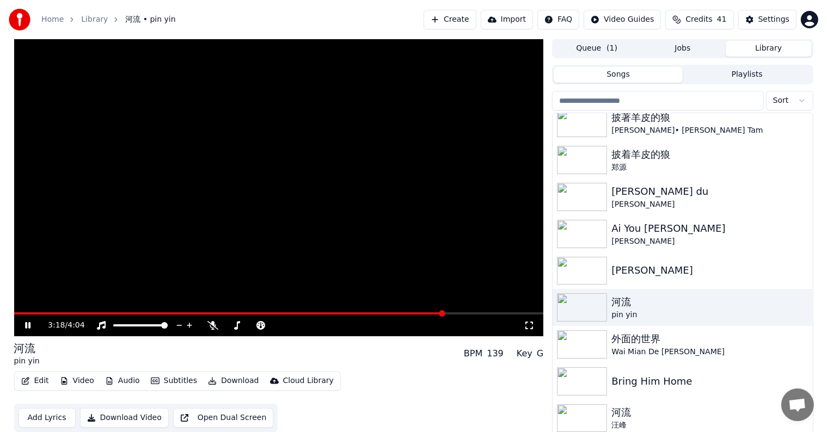
click at [28, 325] on icon at bounding box center [27, 325] width 5 height 7
click at [222, 381] on button "Download" at bounding box center [234, 380] width 60 height 15
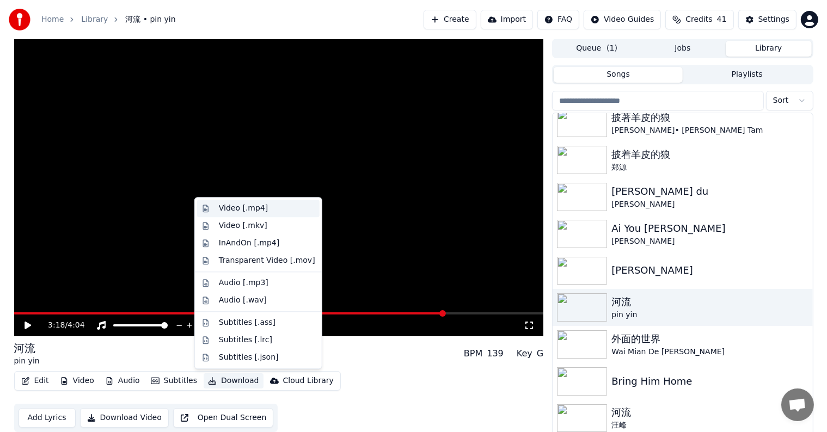
click at [248, 208] on div "Video [.mp4]" at bounding box center [243, 208] width 49 height 11
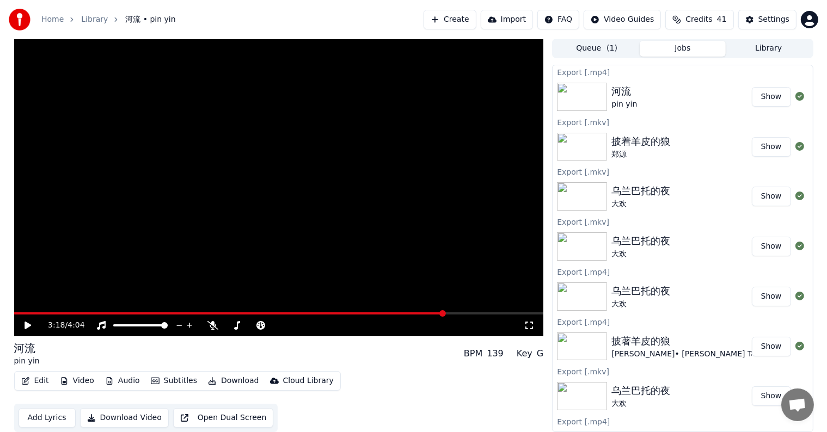
click at [762, 94] on button "Show" at bounding box center [771, 97] width 39 height 20
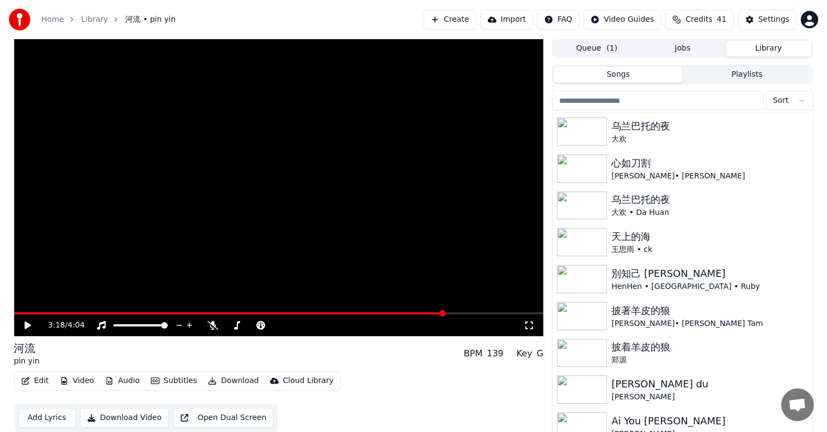
click at [760, 46] on button "Library" at bounding box center [768, 49] width 86 height 16
click at [576, 353] on img at bounding box center [582, 353] width 50 height 28
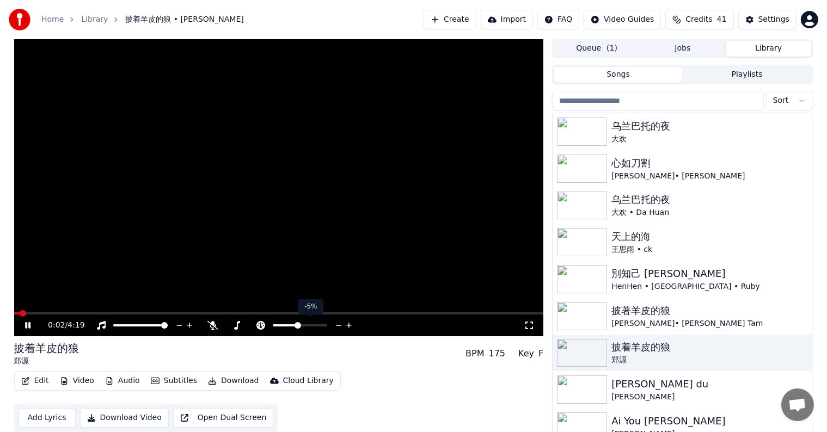
click at [336, 324] on icon at bounding box center [339, 325] width 10 height 11
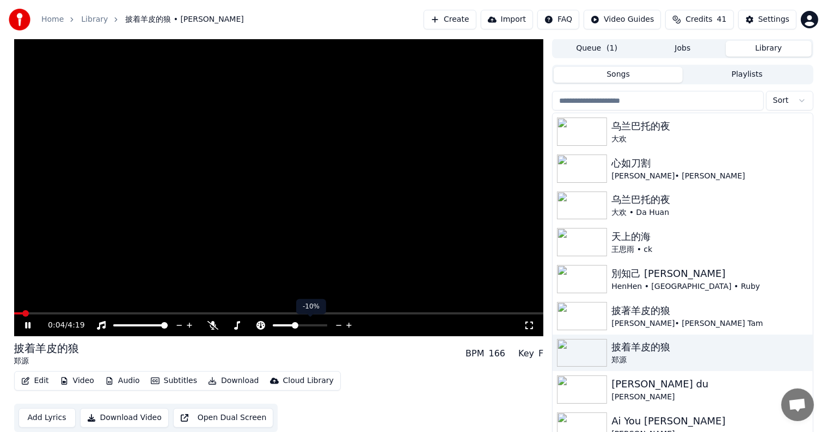
click at [336, 324] on icon at bounding box center [339, 325] width 10 height 11
click at [350, 324] on icon at bounding box center [349, 325] width 10 height 11
click at [104, 312] on span at bounding box center [279, 313] width 530 height 2
click at [78, 311] on video at bounding box center [279, 188] width 530 height 298
click at [78, 312] on span at bounding box center [46, 313] width 65 height 2
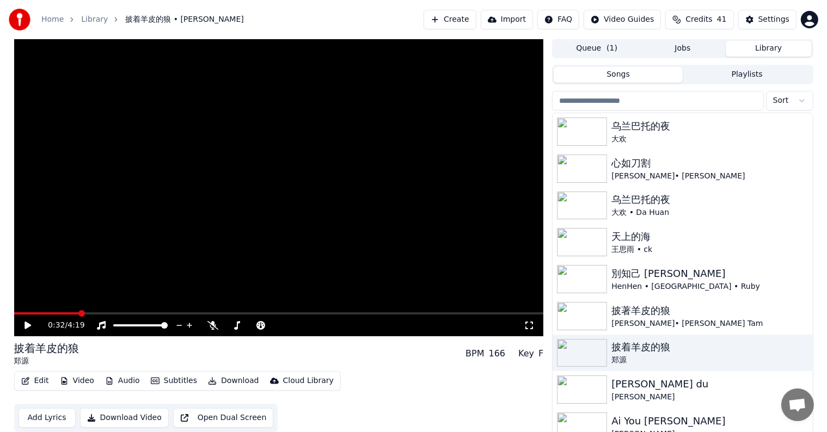
click at [28, 321] on icon at bounding box center [36, 325] width 26 height 9
click at [110, 381] on icon "button" at bounding box center [109, 381] width 9 height 8
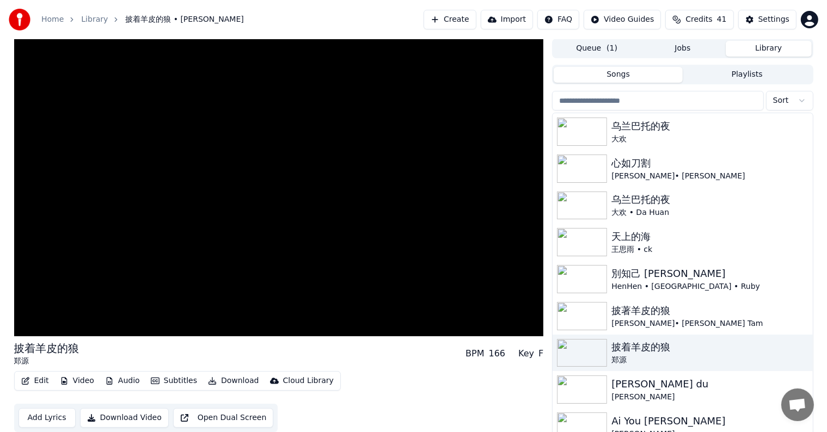
click at [354, 374] on div "Edit Video Audio Subtitles Download Cloud Library Add Lyrics Download Video Ope…" at bounding box center [279, 401] width 530 height 61
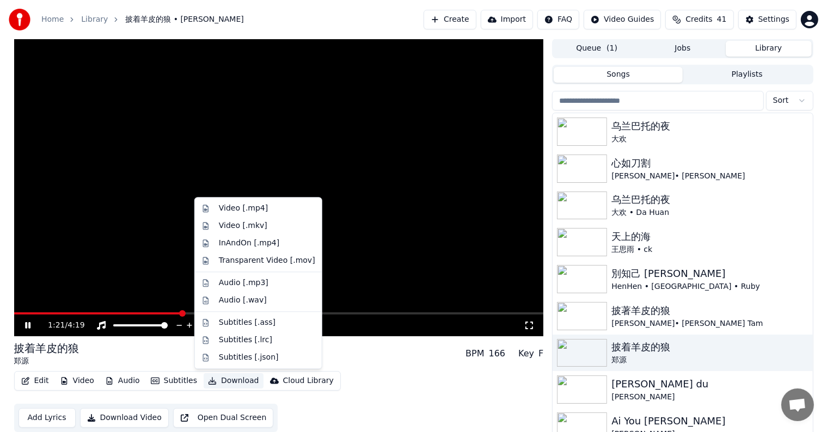
click at [217, 381] on button "Download" at bounding box center [234, 380] width 60 height 15
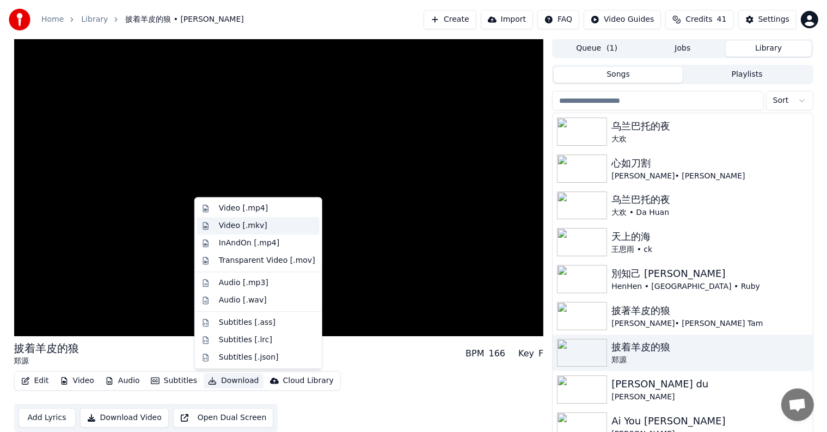
click at [244, 226] on div "Video [.mkv]" at bounding box center [243, 225] width 48 height 11
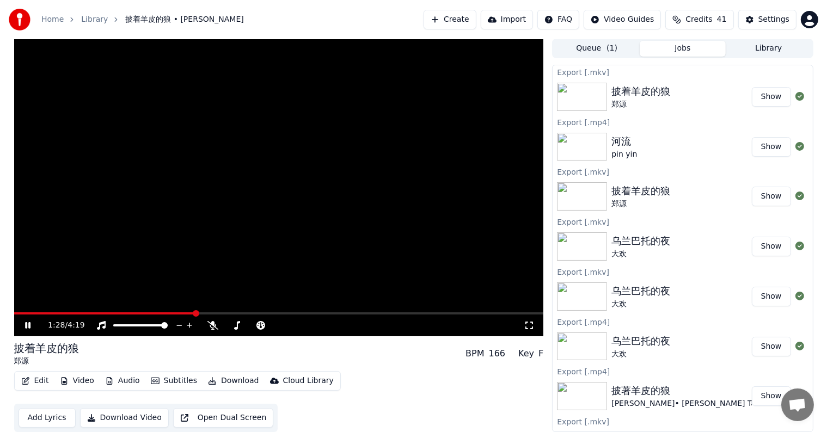
click at [27, 324] on icon at bounding box center [36, 325] width 26 height 9
click at [771, 98] on button "Show" at bounding box center [771, 97] width 39 height 20
click at [349, 323] on icon at bounding box center [349, 325] width 10 height 11
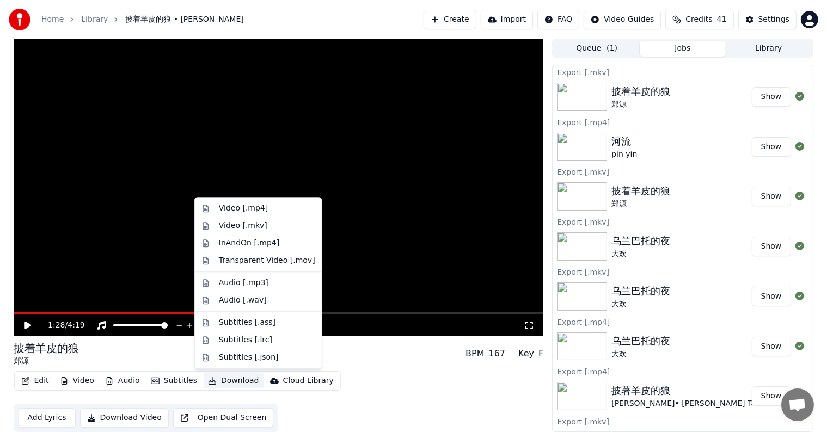
click at [229, 380] on button "Download" at bounding box center [234, 380] width 60 height 15
click at [244, 210] on div "Video [.mp4]" at bounding box center [243, 208] width 49 height 11
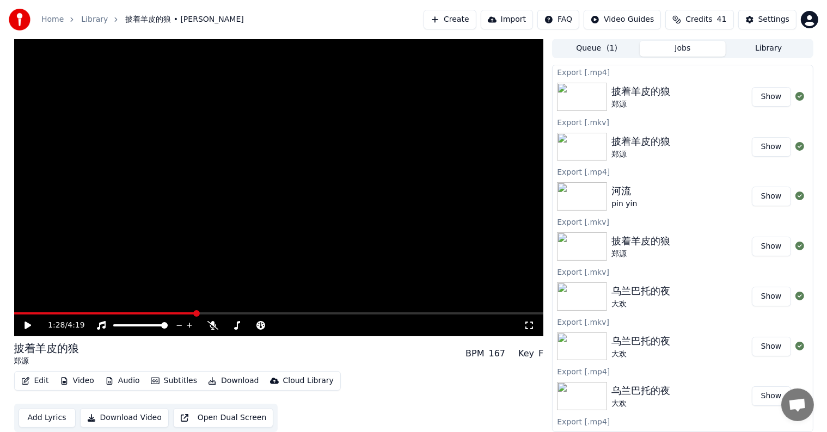
click at [763, 94] on button "Show" at bounding box center [771, 97] width 39 height 20
click at [337, 324] on icon at bounding box center [339, 325] width 10 height 11
click at [347, 324] on icon at bounding box center [349, 325] width 10 height 11
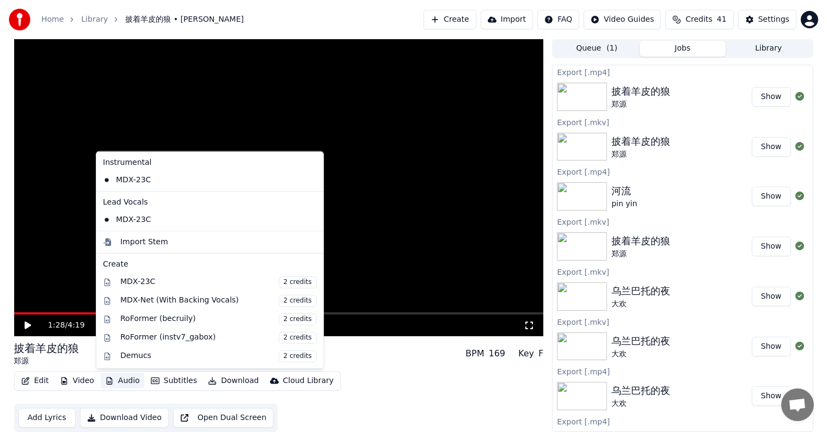
click at [121, 379] on button "Audio" at bounding box center [123, 380] width 44 height 15
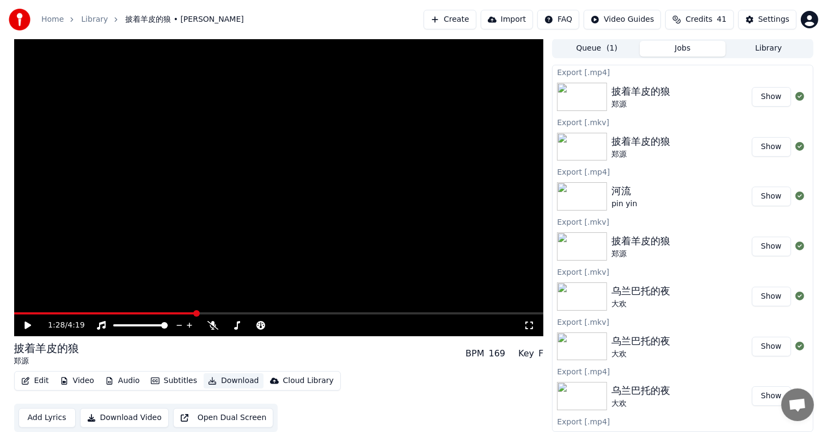
click at [225, 377] on button "Download" at bounding box center [234, 380] width 60 height 15
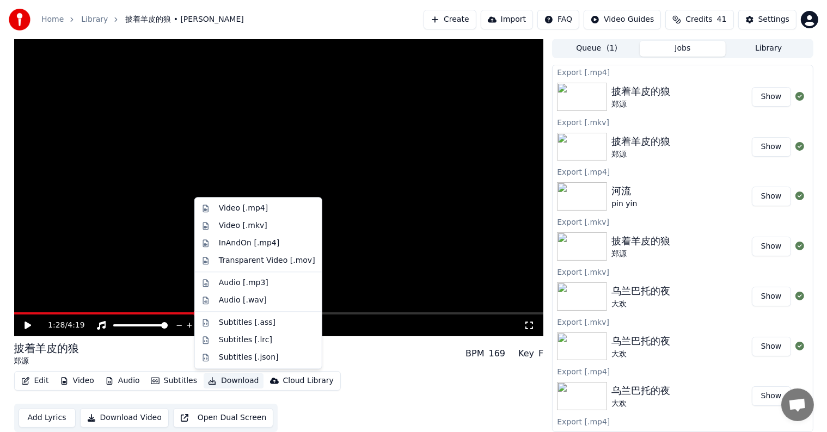
click at [225, 377] on button "Download" at bounding box center [234, 380] width 60 height 15
click at [264, 207] on div "Video [.mp4]" at bounding box center [267, 208] width 96 height 11
click at [264, 207] on video at bounding box center [279, 188] width 530 height 298
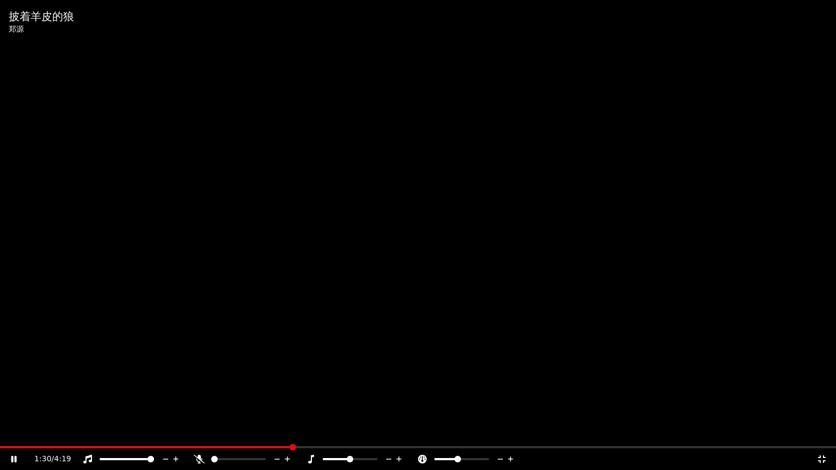
click at [13, 432] on icon at bounding box center [13, 459] width 5 height 7
click at [823, 432] on icon at bounding box center [821, 459] width 11 height 9
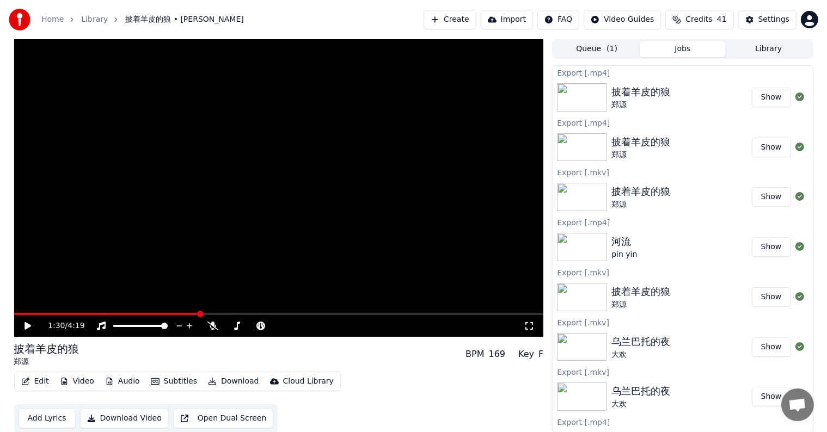
click at [768, 99] on button "Show" at bounding box center [771, 98] width 39 height 20
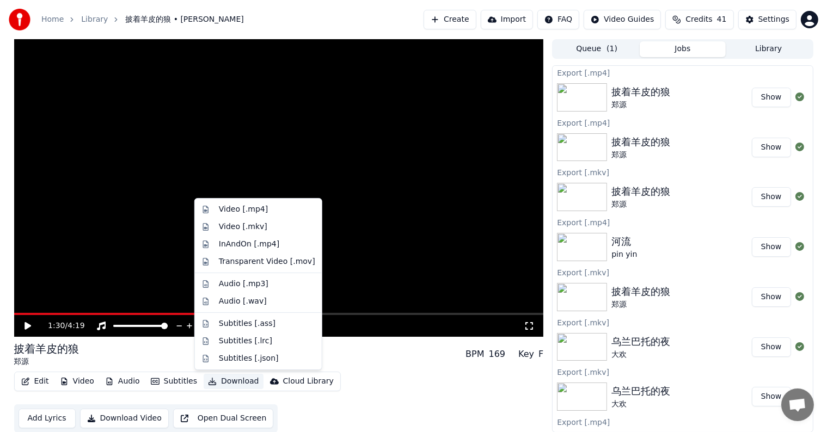
click at [224, 383] on button "Download" at bounding box center [234, 381] width 60 height 15
click at [250, 227] on div "Video [.mkv]" at bounding box center [243, 226] width 48 height 11
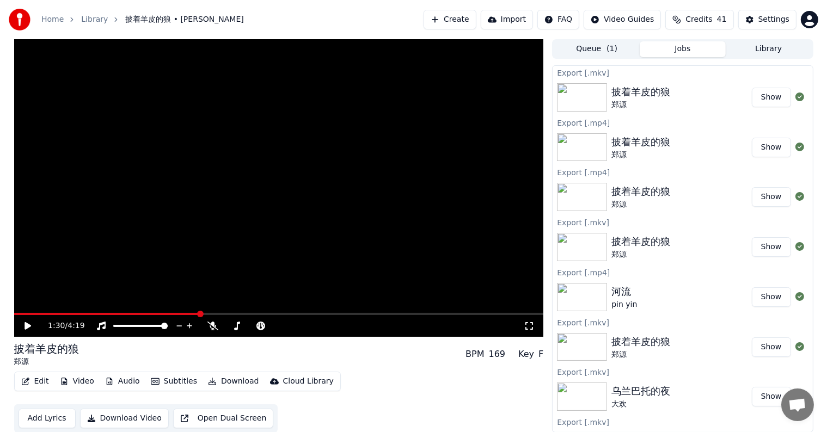
click at [756, 100] on button "Show" at bounding box center [771, 98] width 39 height 20
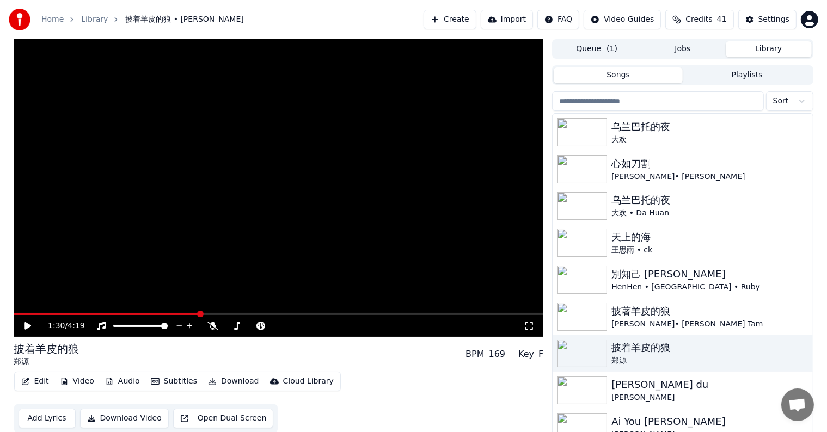
click at [763, 44] on button "Library" at bounding box center [768, 49] width 86 height 16
click at [582, 355] on img at bounding box center [582, 354] width 50 height 28
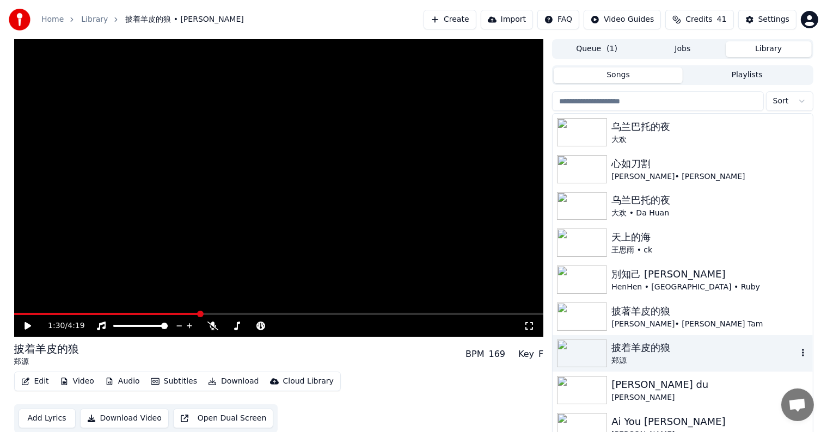
click at [582, 355] on img at bounding box center [582, 354] width 50 height 28
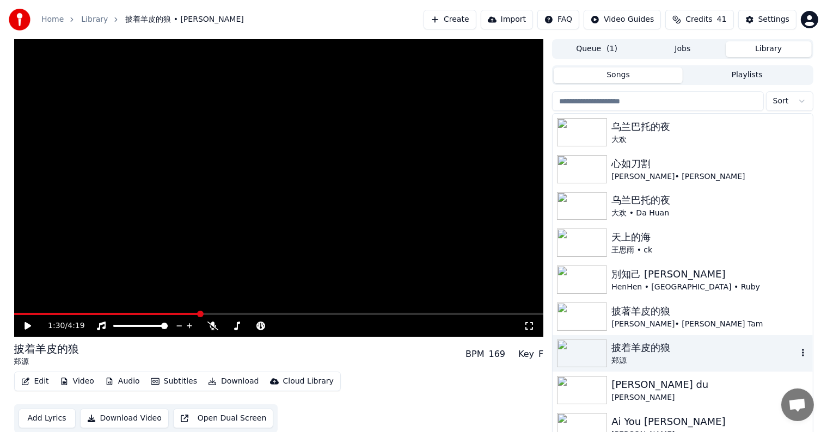
click at [582, 355] on img at bounding box center [582, 354] width 50 height 28
click at [586, 351] on img at bounding box center [582, 354] width 50 height 28
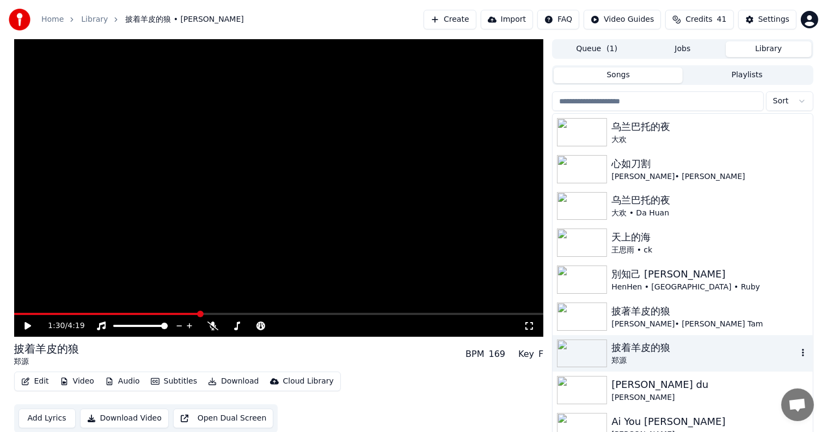
click at [586, 351] on img at bounding box center [582, 354] width 50 height 28
click at [586, 350] on img at bounding box center [582, 354] width 50 height 28
click at [585, 353] on img at bounding box center [582, 354] width 50 height 28
click at [590, 317] on img at bounding box center [582, 317] width 50 height 28
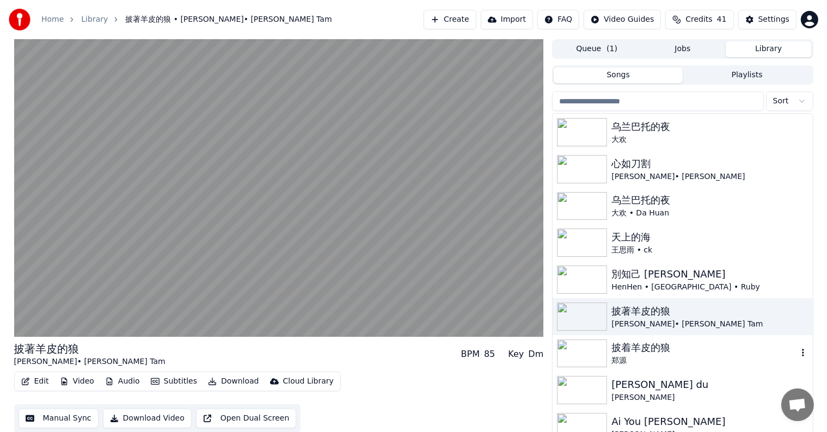
click at [588, 351] on img at bounding box center [582, 354] width 50 height 28
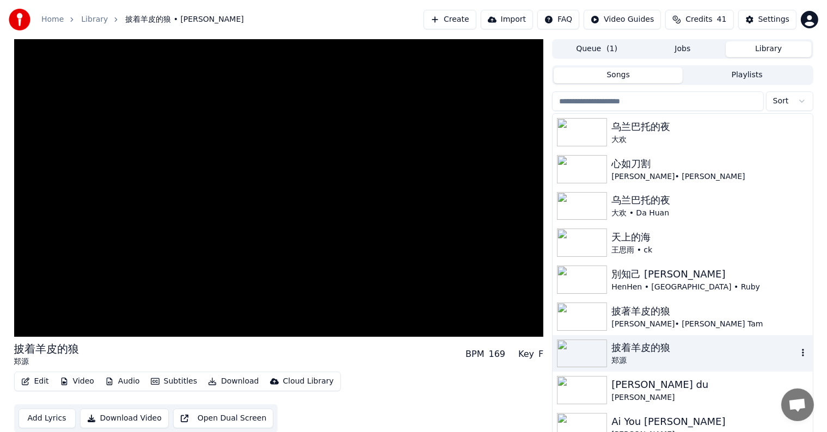
click at [588, 351] on img at bounding box center [582, 354] width 50 height 28
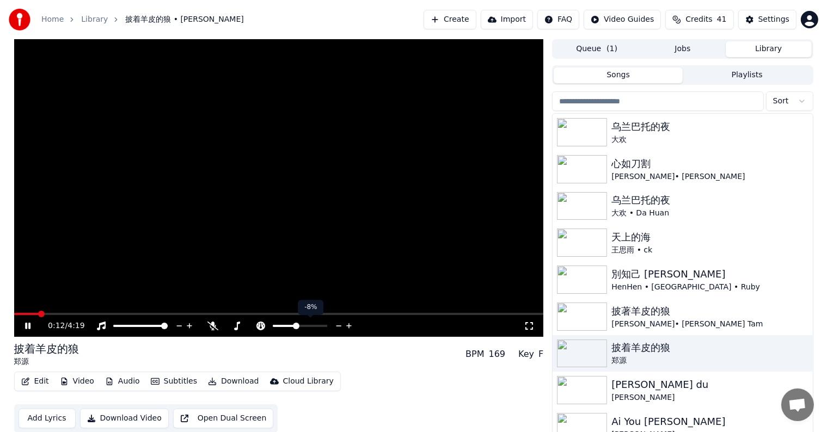
click at [337, 324] on icon at bounding box center [339, 326] width 10 height 11
click at [348, 324] on icon at bounding box center [349, 326] width 10 height 11
click at [135, 313] on span at bounding box center [279, 314] width 530 height 2
click at [113, 312] on video at bounding box center [279, 188] width 530 height 298
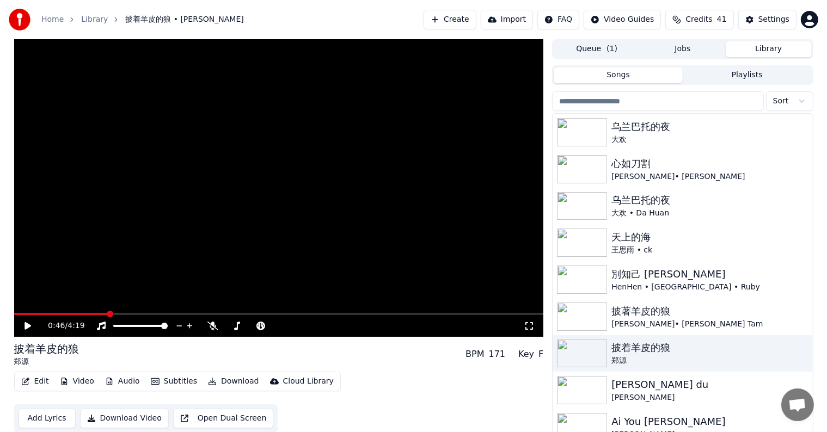
click at [107, 314] on span at bounding box center [61, 314] width 94 height 2
click at [93, 313] on span at bounding box center [53, 314] width 79 height 2
click at [24, 325] on icon at bounding box center [36, 326] width 26 height 9
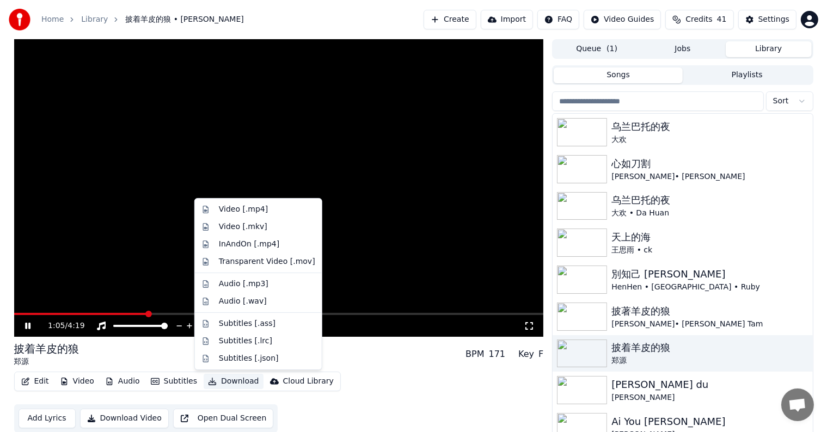
click at [217, 382] on button "Download" at bounding box center [234, 381] width 60 height 15
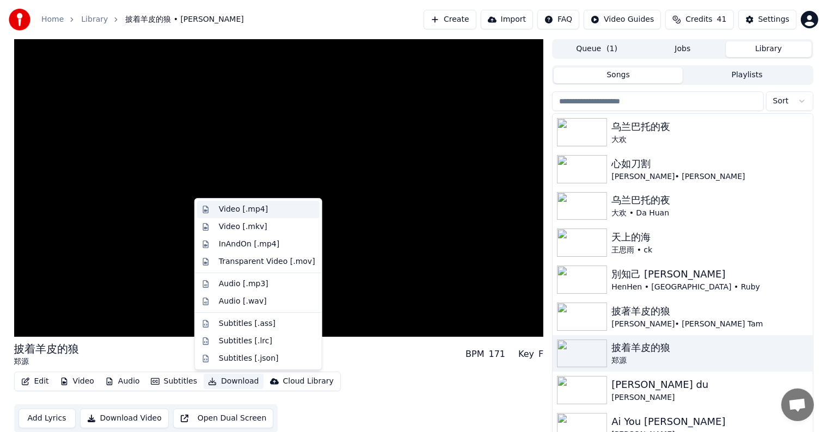
click at [243, 211] on div "Video [.mp4]" at bounding box center [243, 209] width 49 height 11
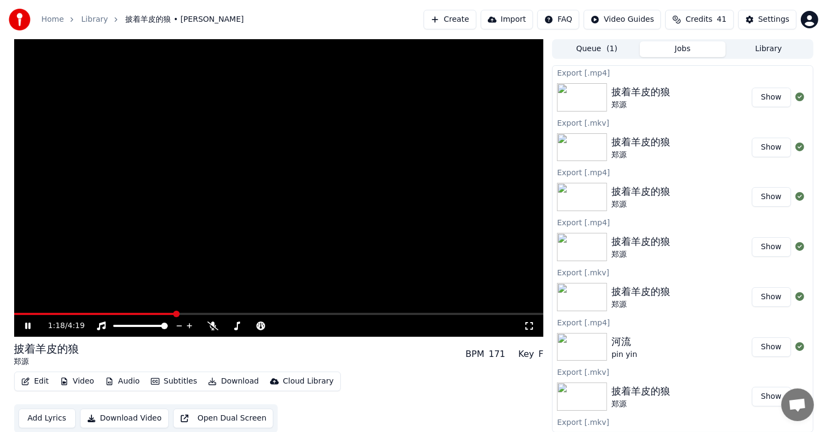
click at [28, 324] on icon at bounding box center [27, 326] width 5 height 7
click at [761, 98] on button "Show" at bounding box center [771, 98] width 39 height 20
